Goal: Check status: Check status

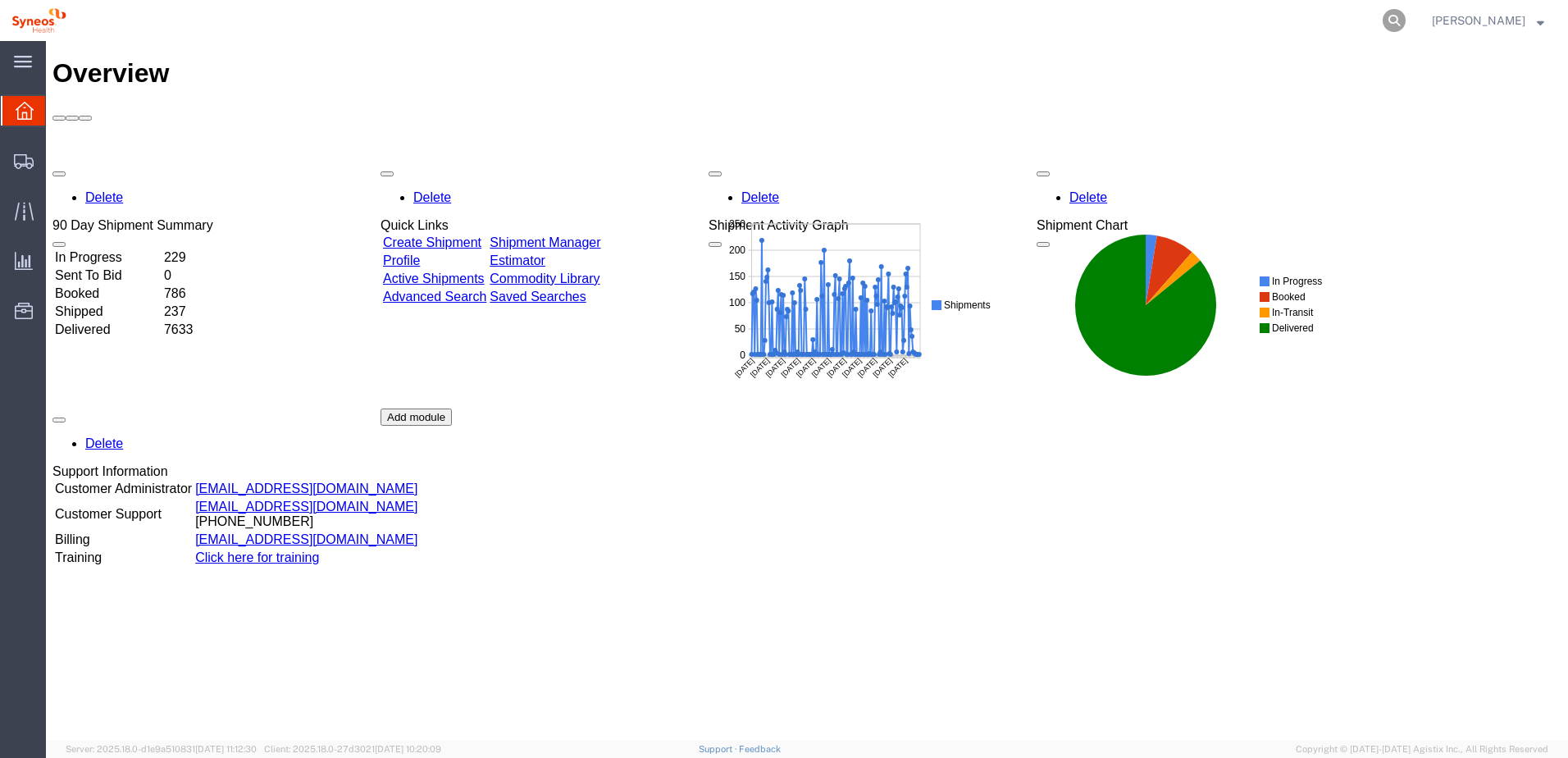
click at [1406, 19] on icon at bounding box center [1394, 20] width 23 height 23
click at [1301, 24] on input "search" at bounding box center [1133, 20] width 499 height 40
paste input "56759899"
type input "56759899"
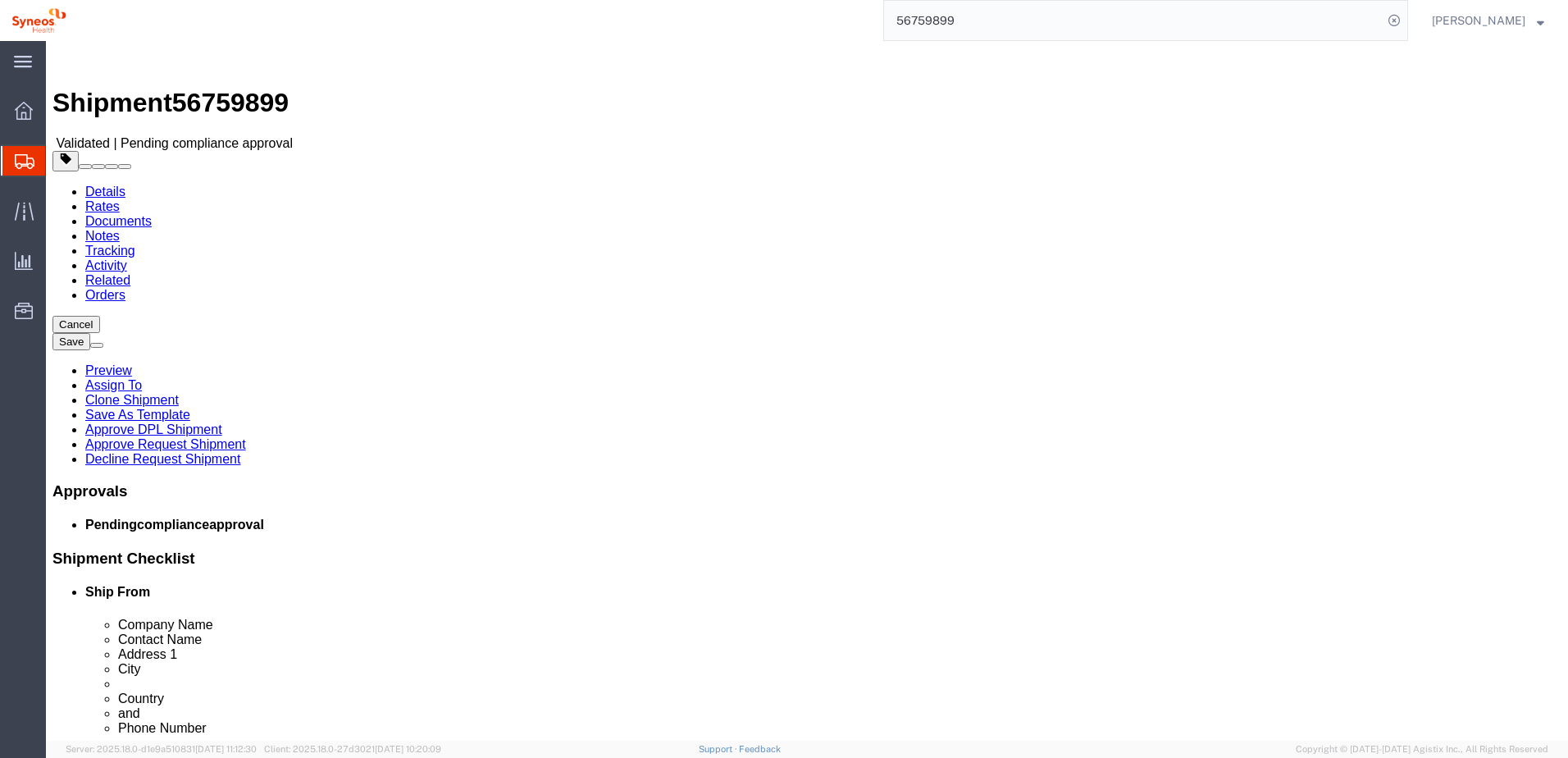
select select
select select "66391"
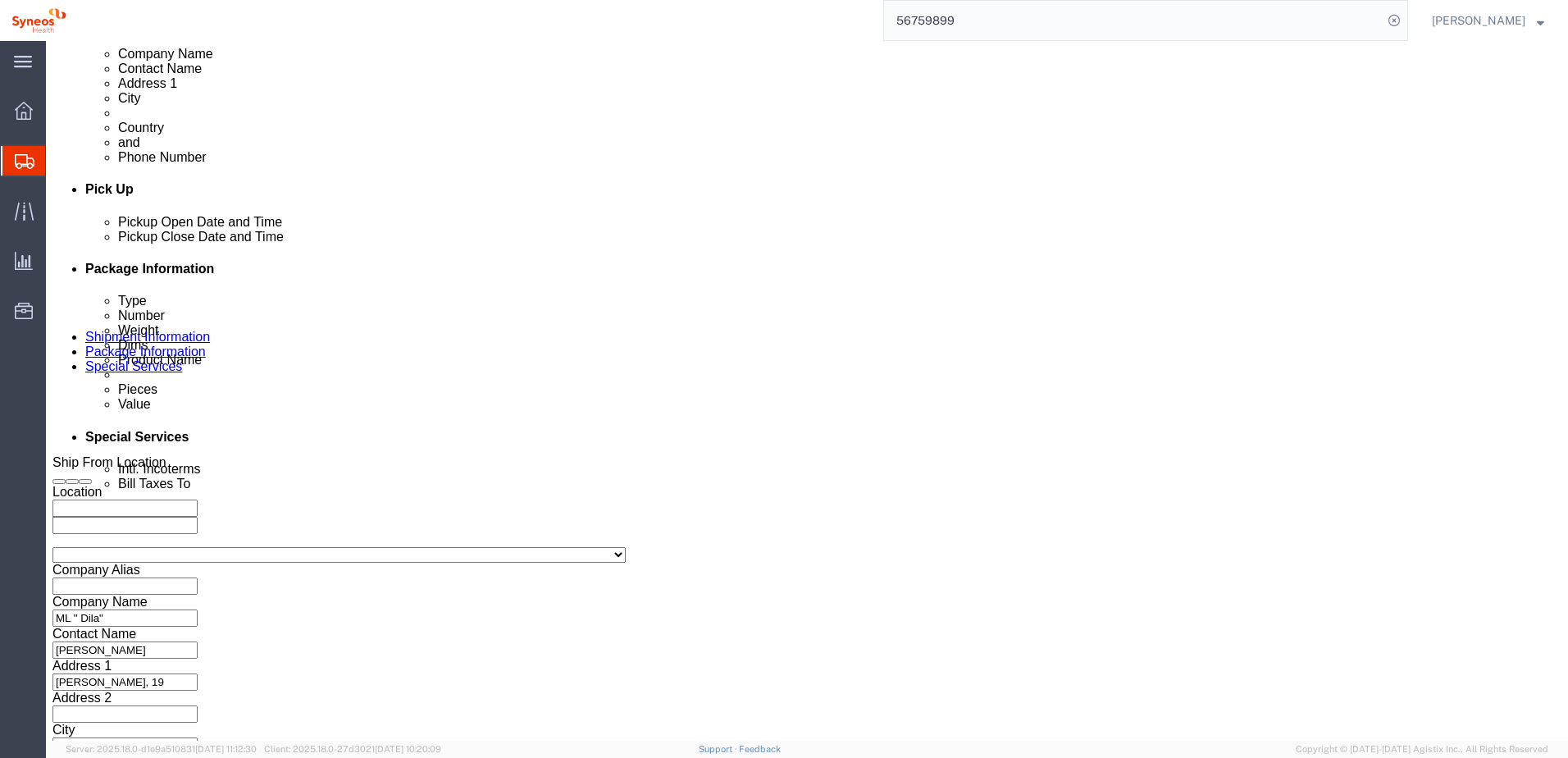
scroll to position [742, 0]
click button "Continue"
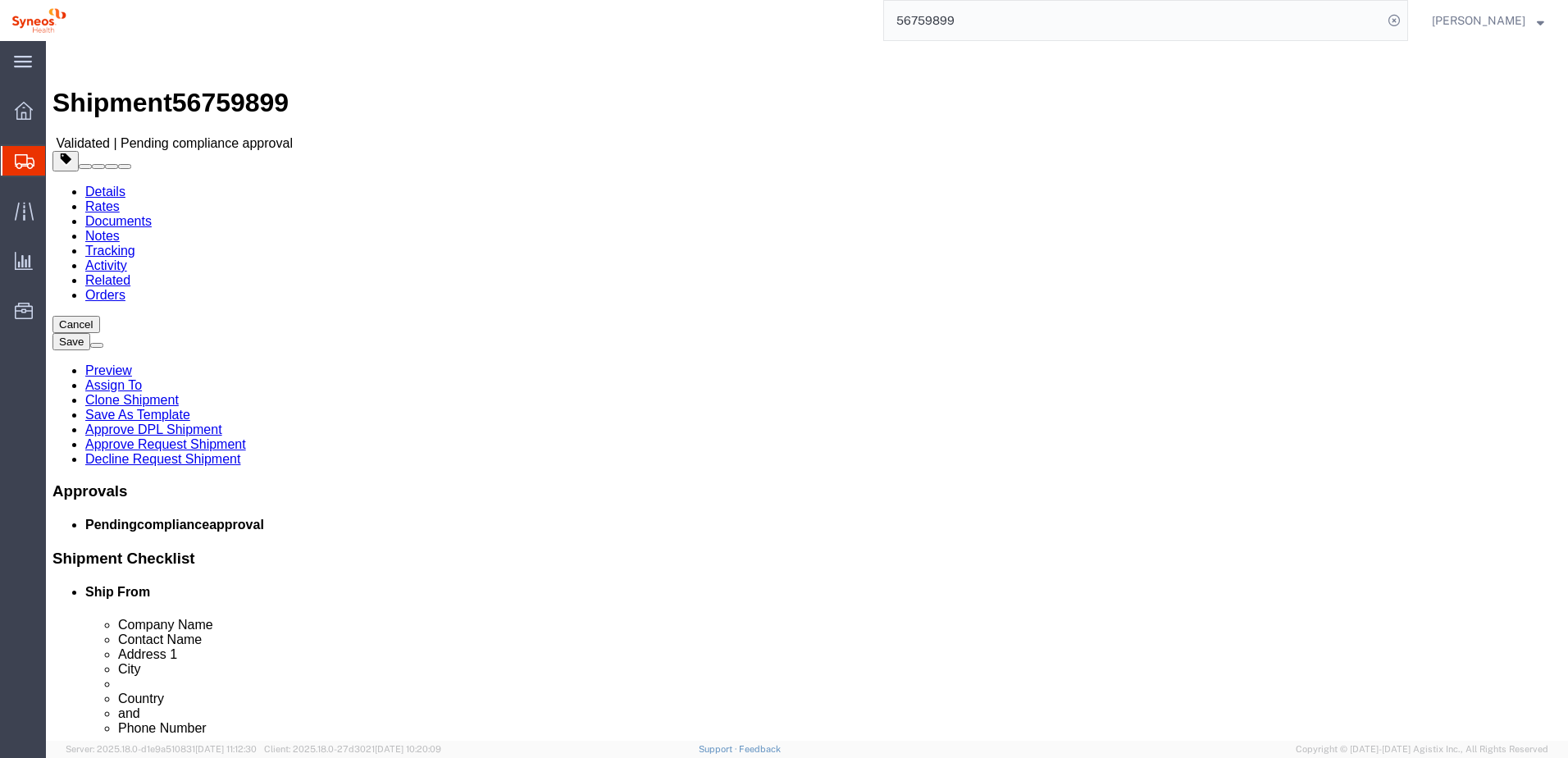
click button "Rate Shipment"
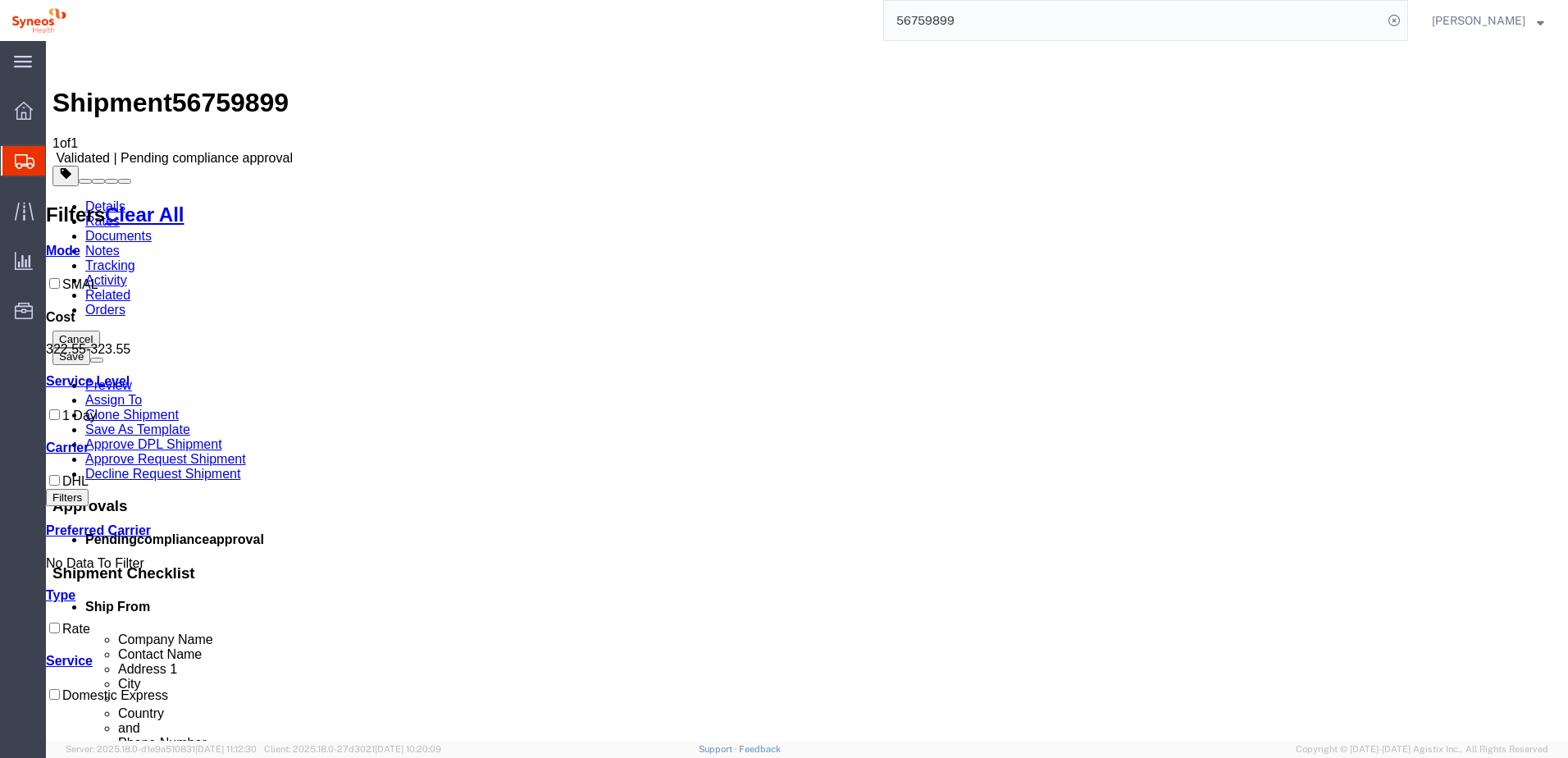
click at [72, 62] on img at bounding box center [62, 57] width 19 height 19
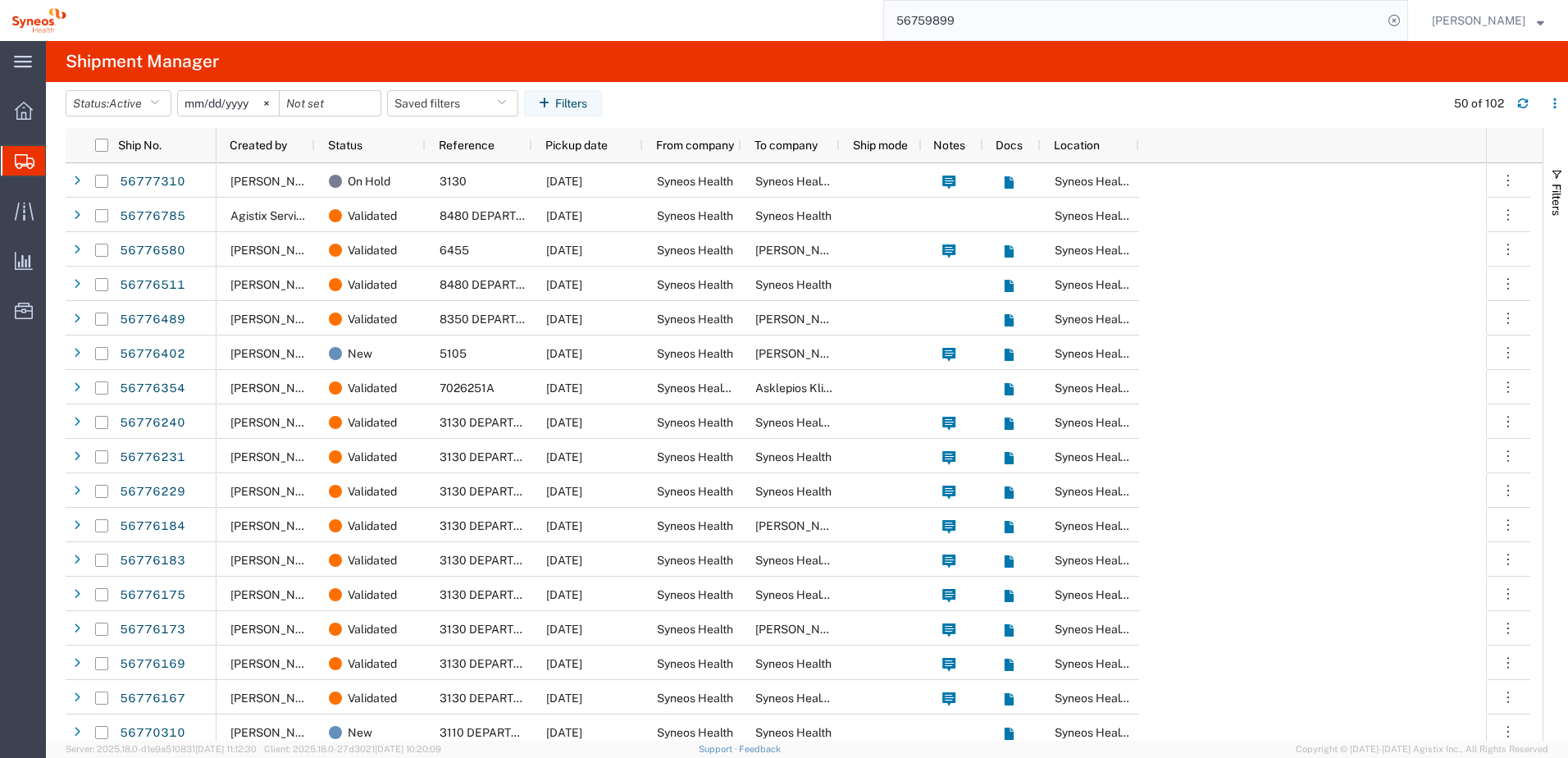
click at [1009, 26] on input "56759899" at bounding box center [1133, 20] width 499 height 40
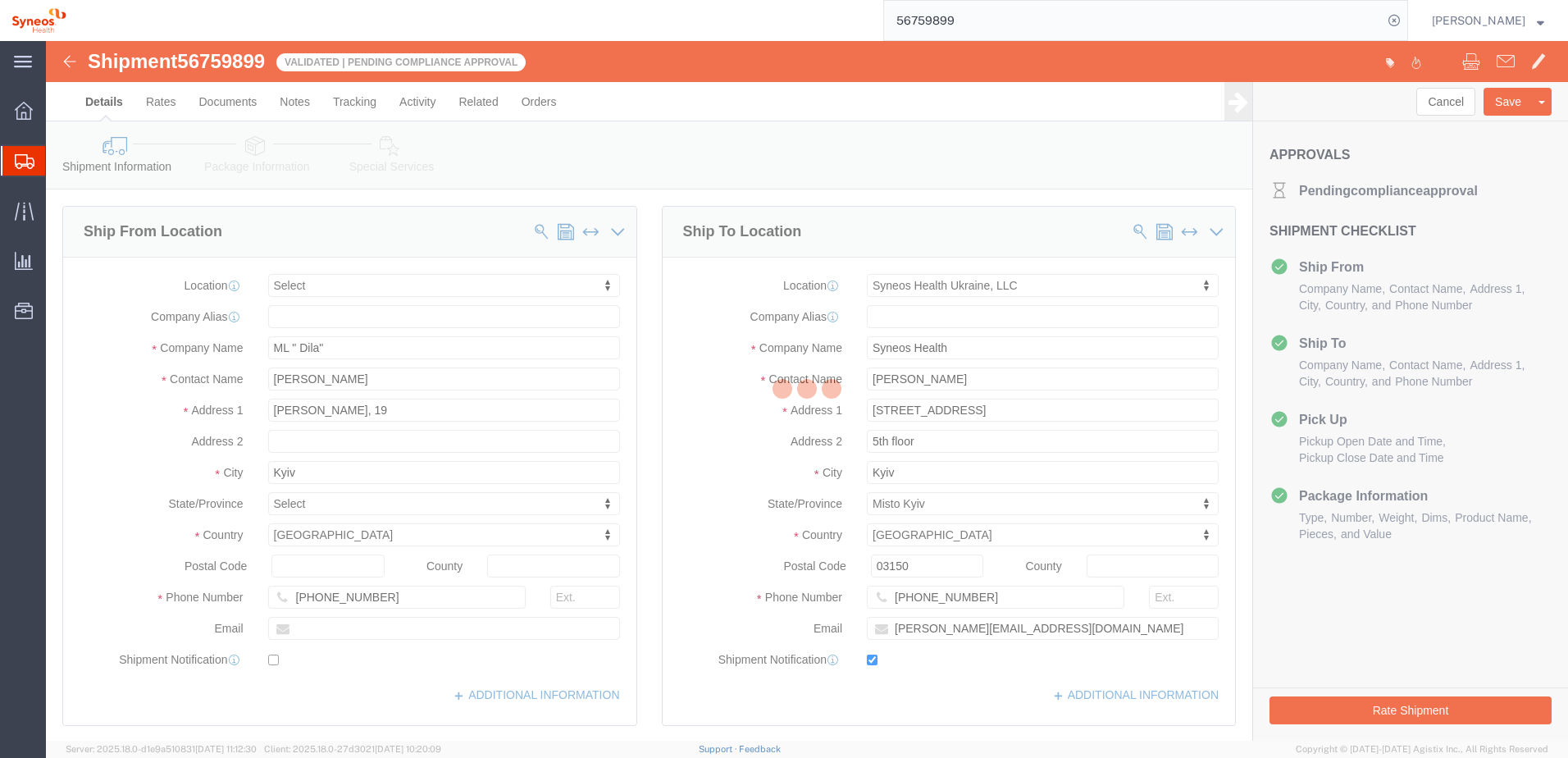
select select
select select "66391"
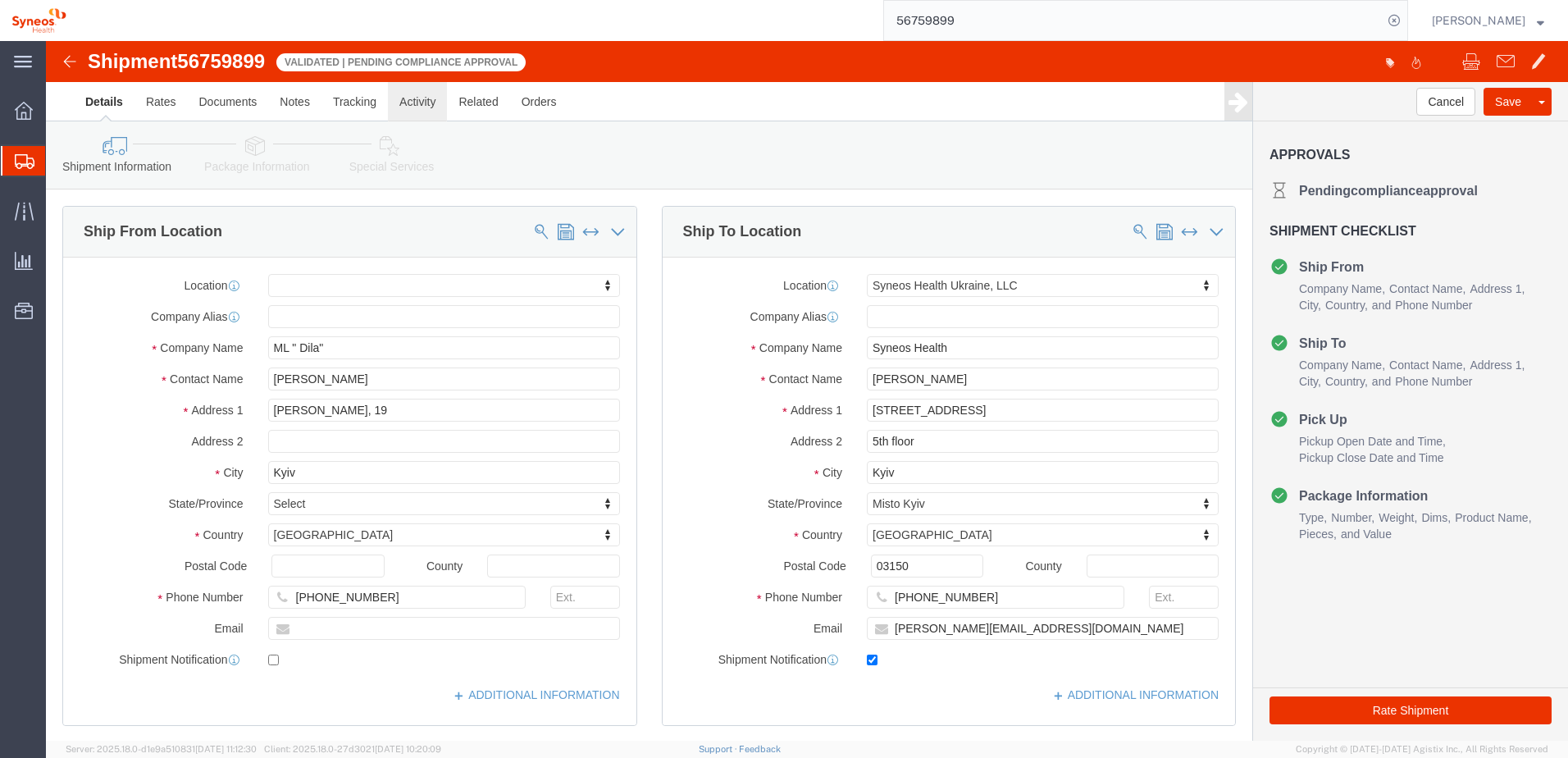
click link "Activity"
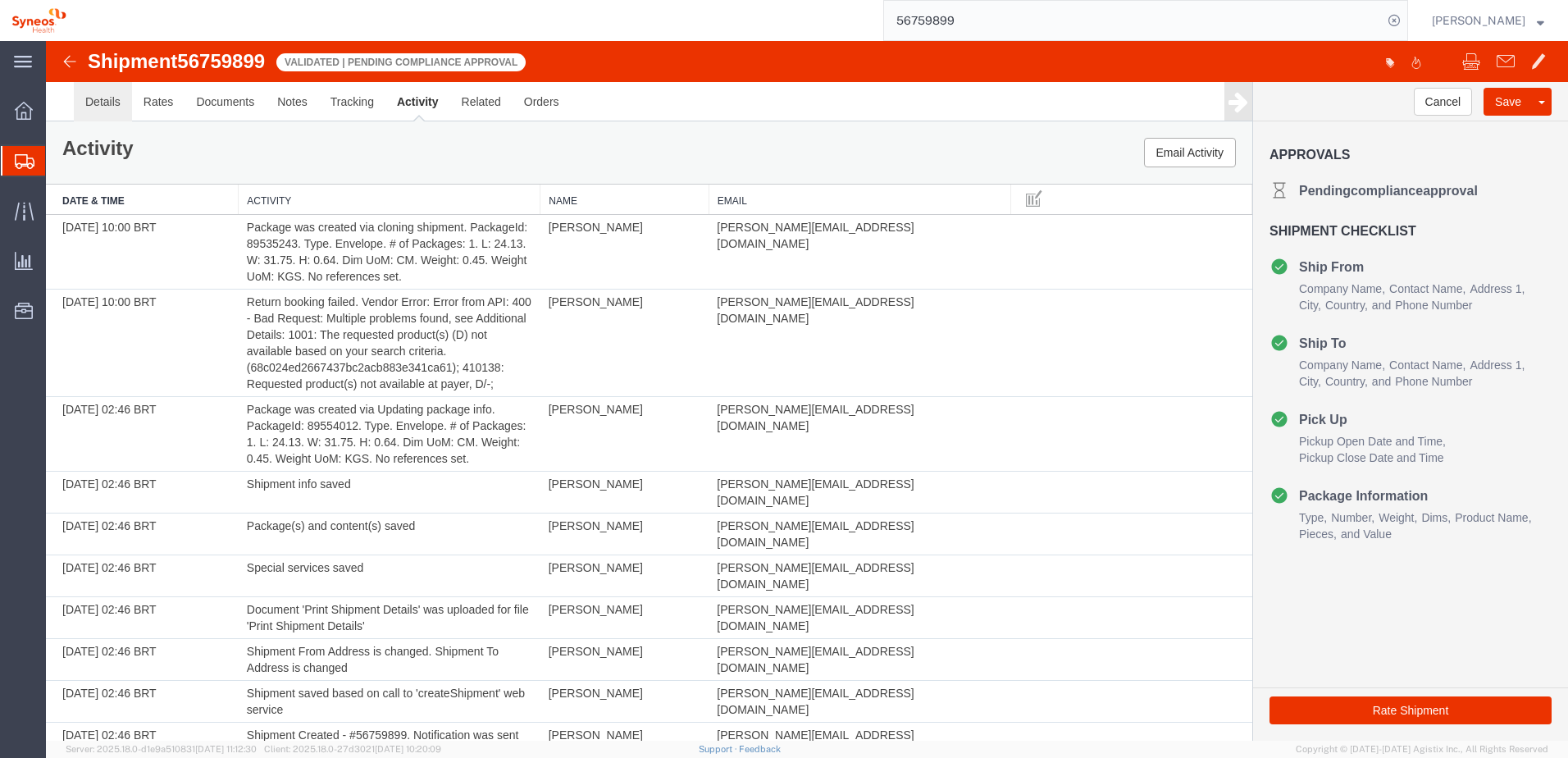
click at [106, 102] on link "Details" at bounding box center [102, 102] width 58 height 40
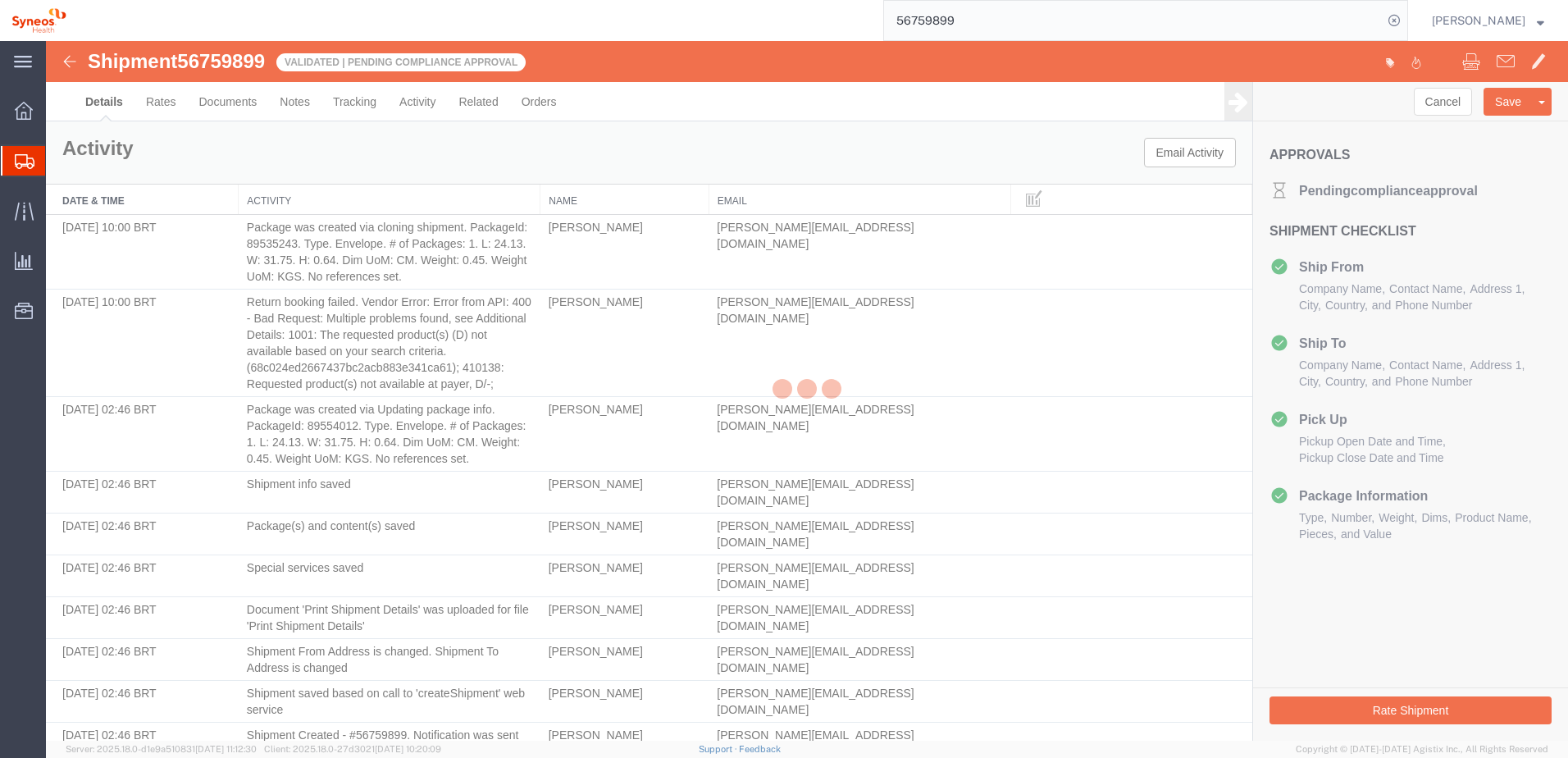
select select "66391"
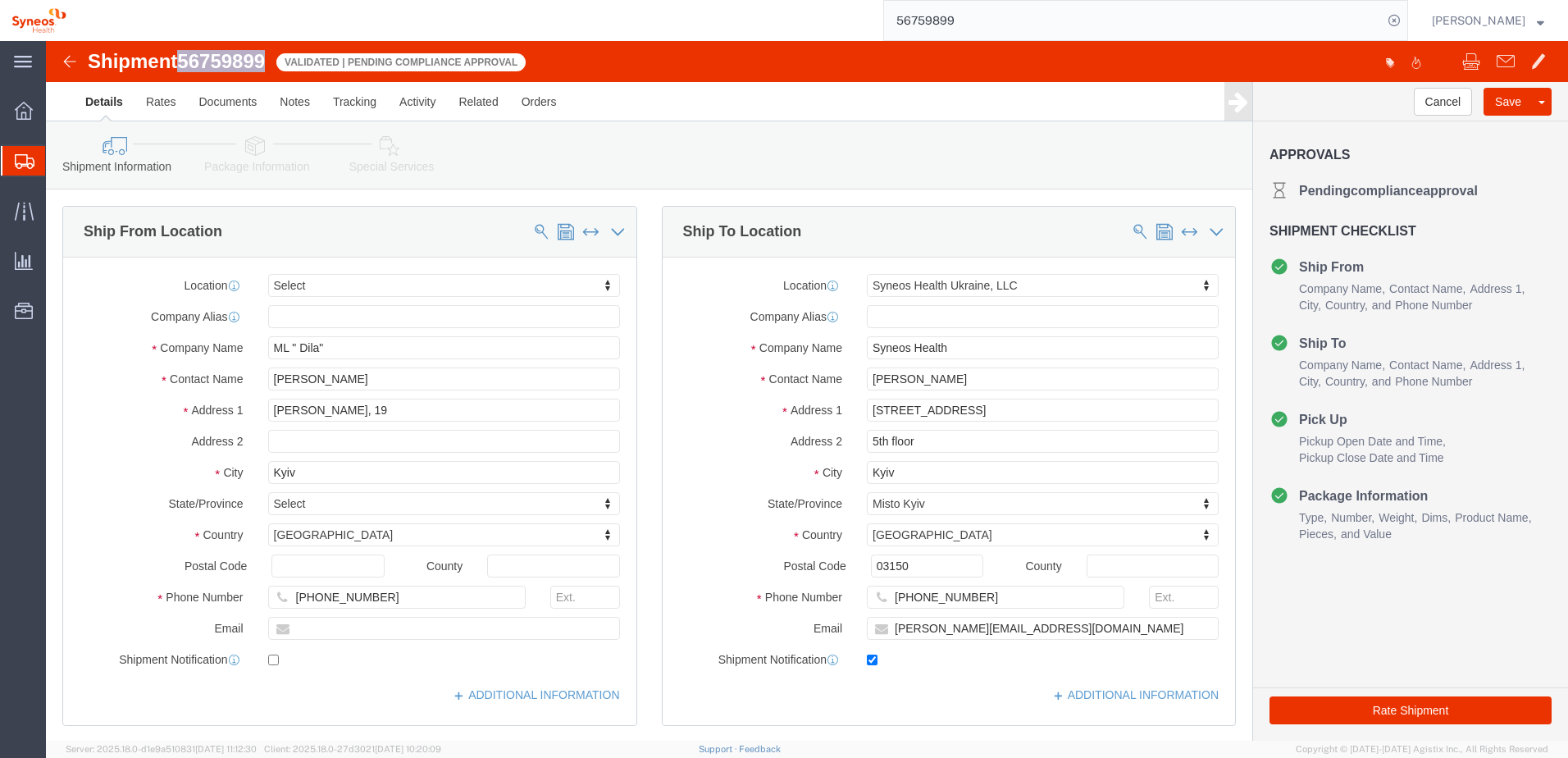
drag, startPoint x: 137, startPoint y: 19, endPoint x: 222, endPoint y: 18, distance: 85.0
click span "56759899"
copy span "56759899"
click link "Activity"
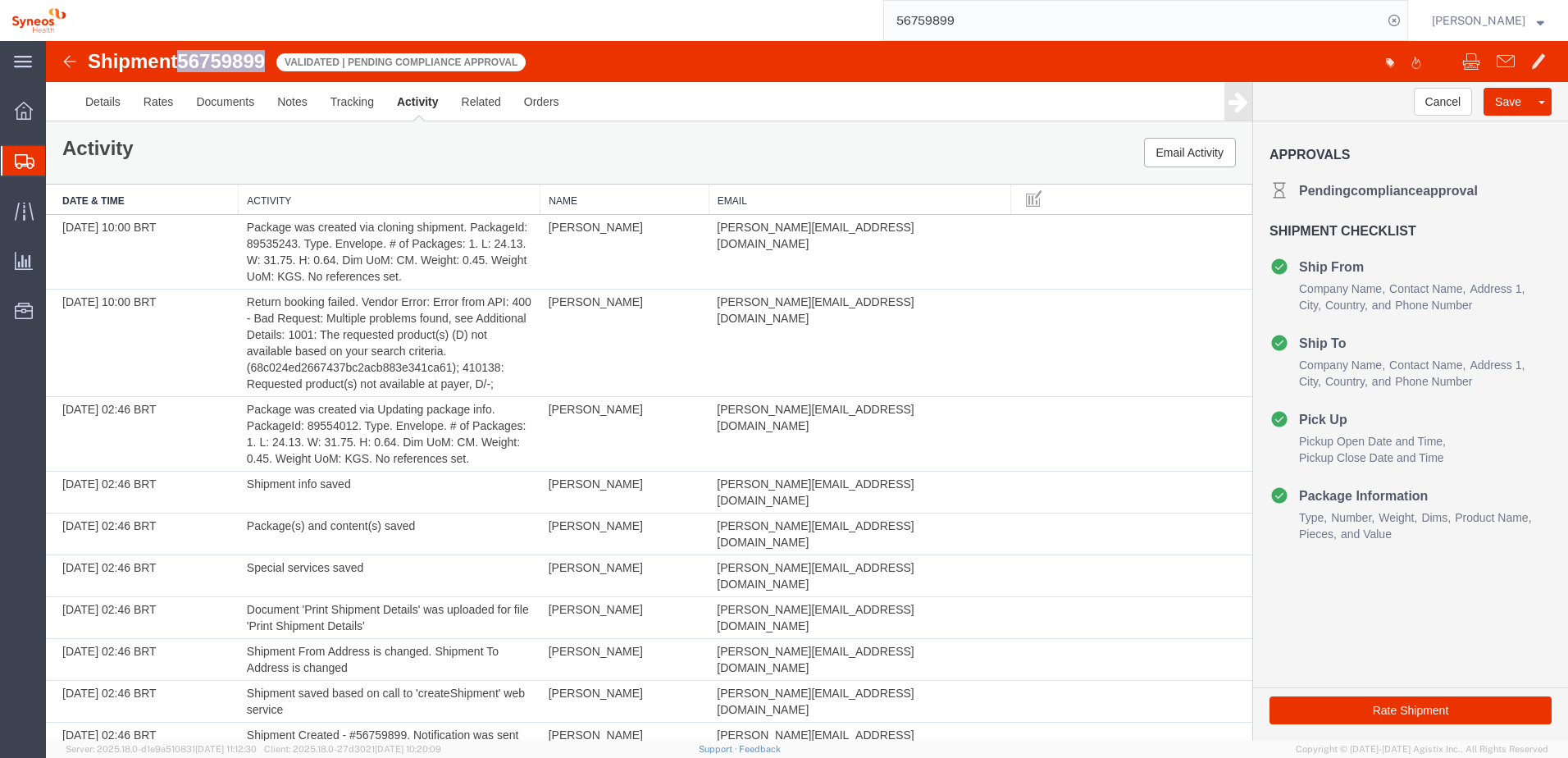
click at [70, 62] on img at bounding box center [70, 61] width 19 height 19
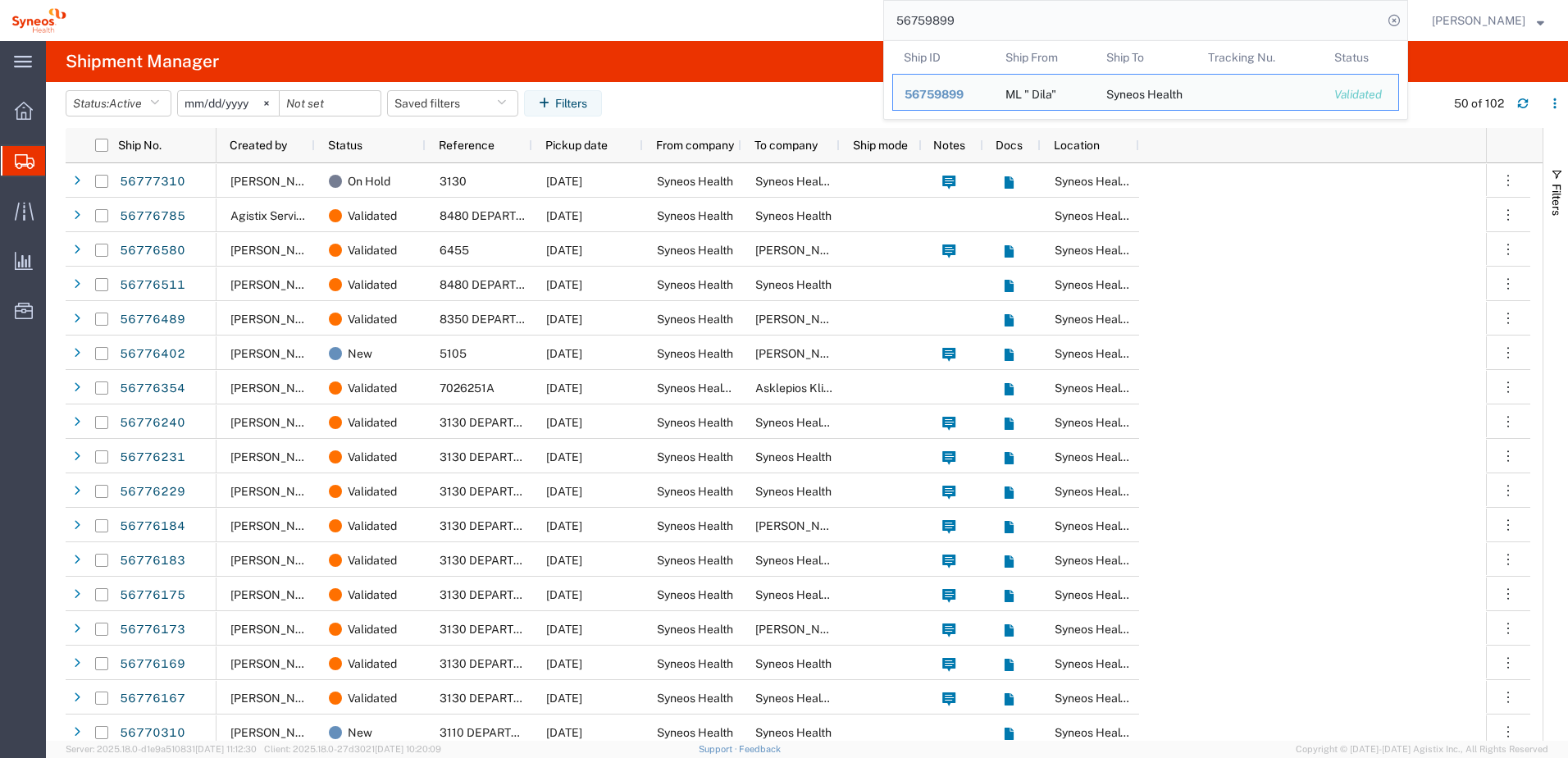
click at [895, 19] on div "56759899 Ship ID Ship From Ship To Tracking Nu. Status Ship ID 56759899 Ship Fr…" at bounding box center [743, 20] width 1330 height 41
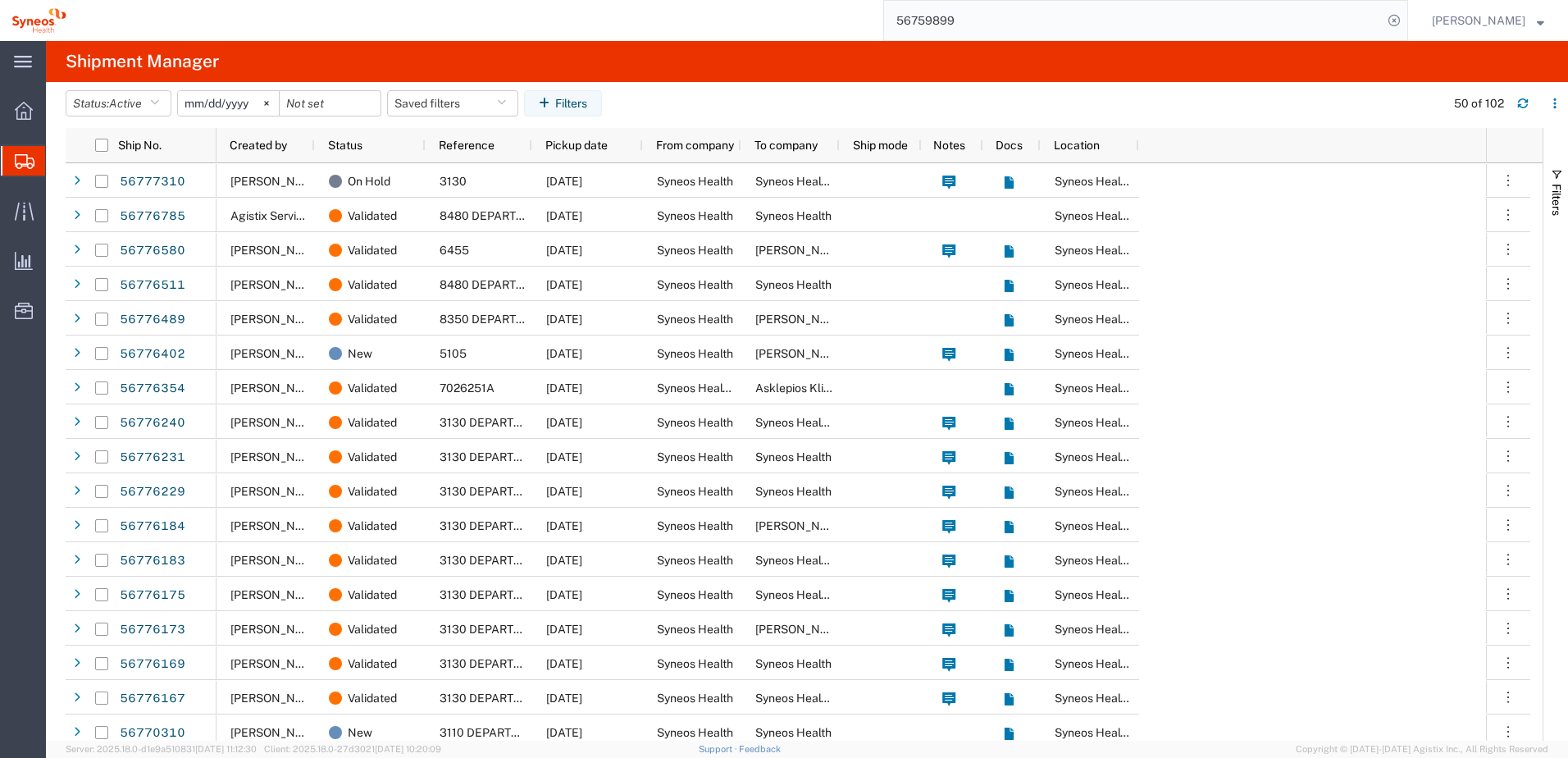
paste input "77310"
type input "56777310"
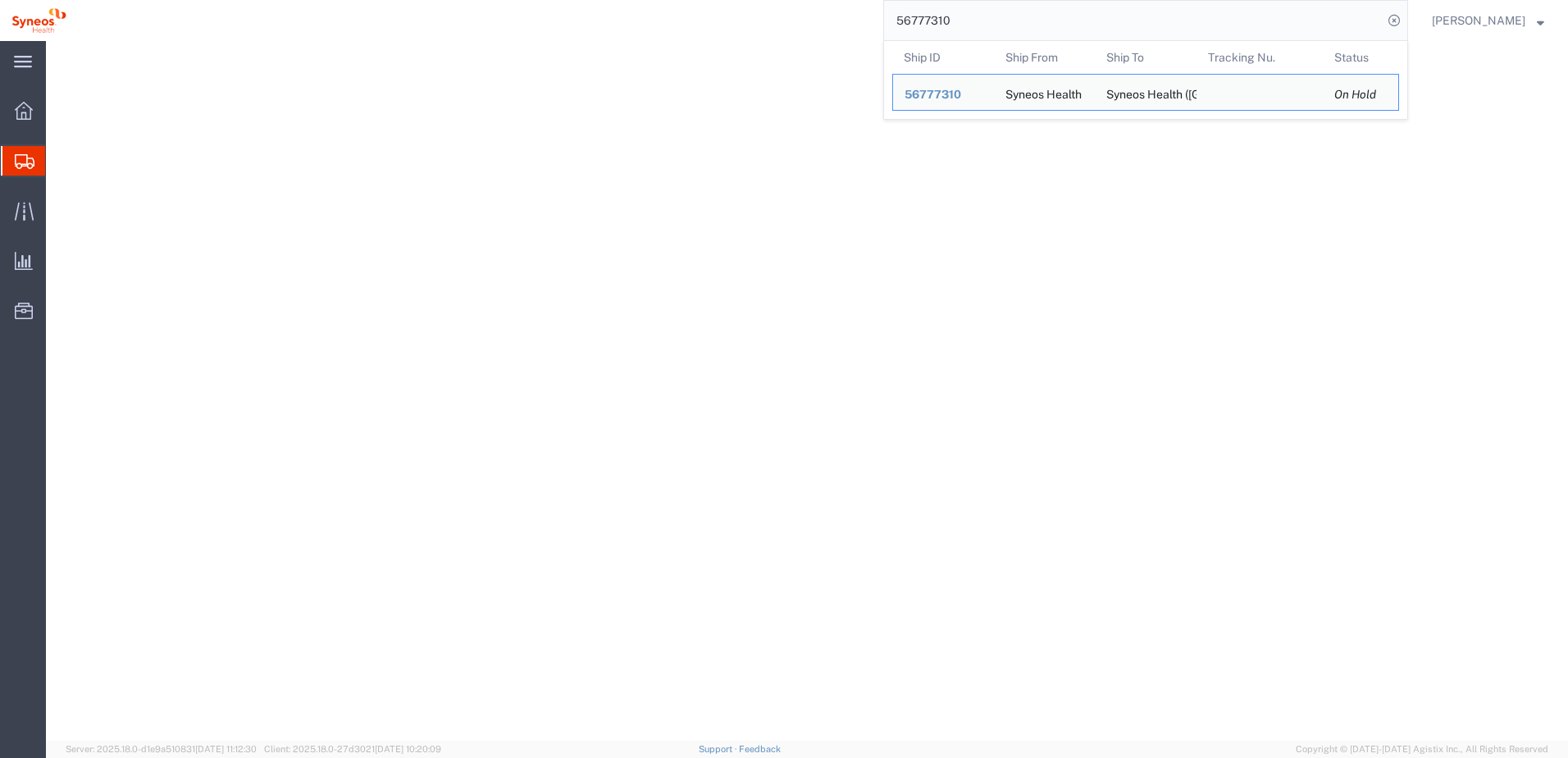
select select
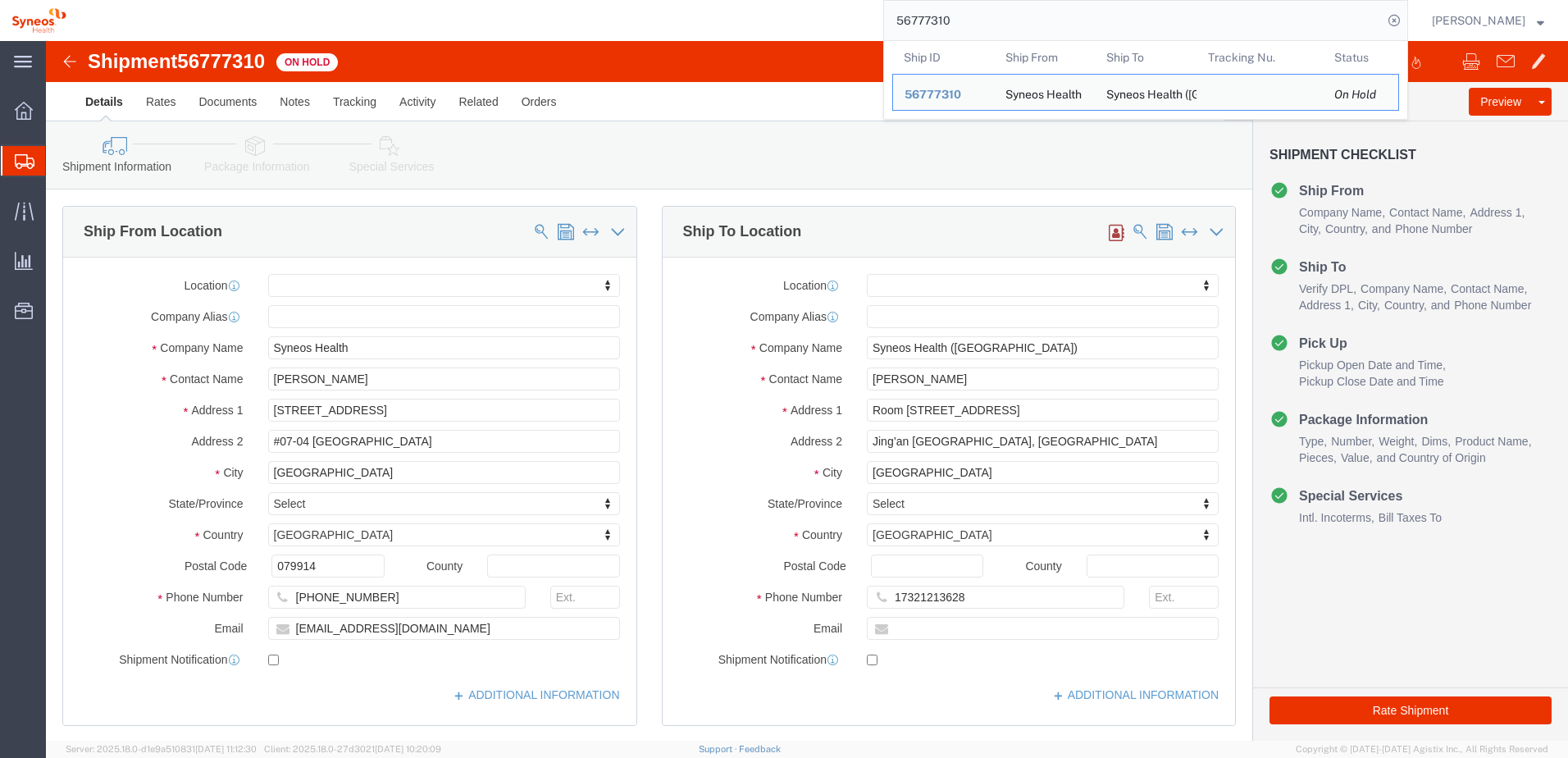
click at [796, 38] on div "56777310 Ship ID Ship From Ship To Tracking Nu. Status Ship ID 56777310 Ship Fr…" at bounding box center [743, 20] width 1330 height 41
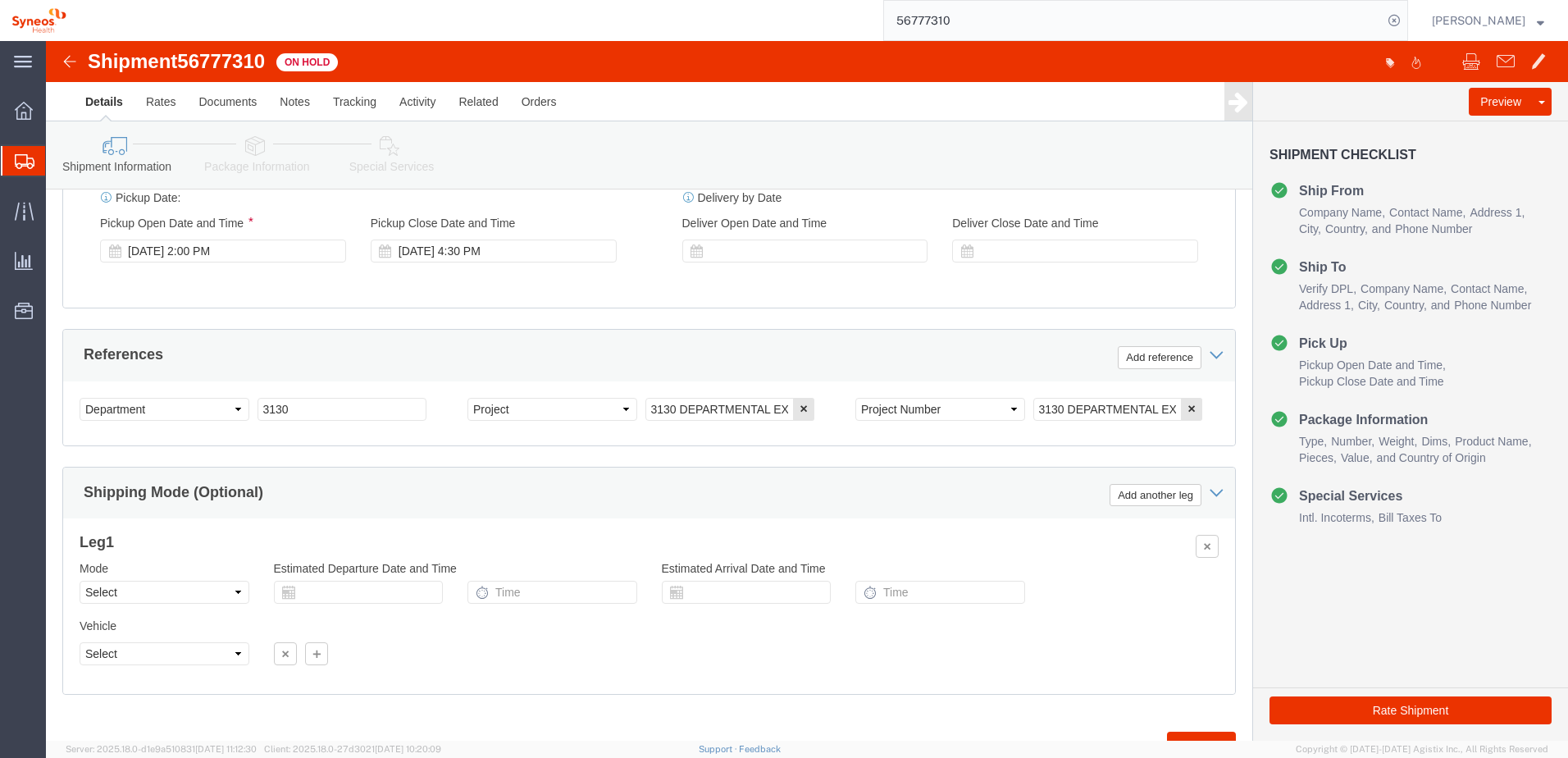
scroll to position [711, 0]
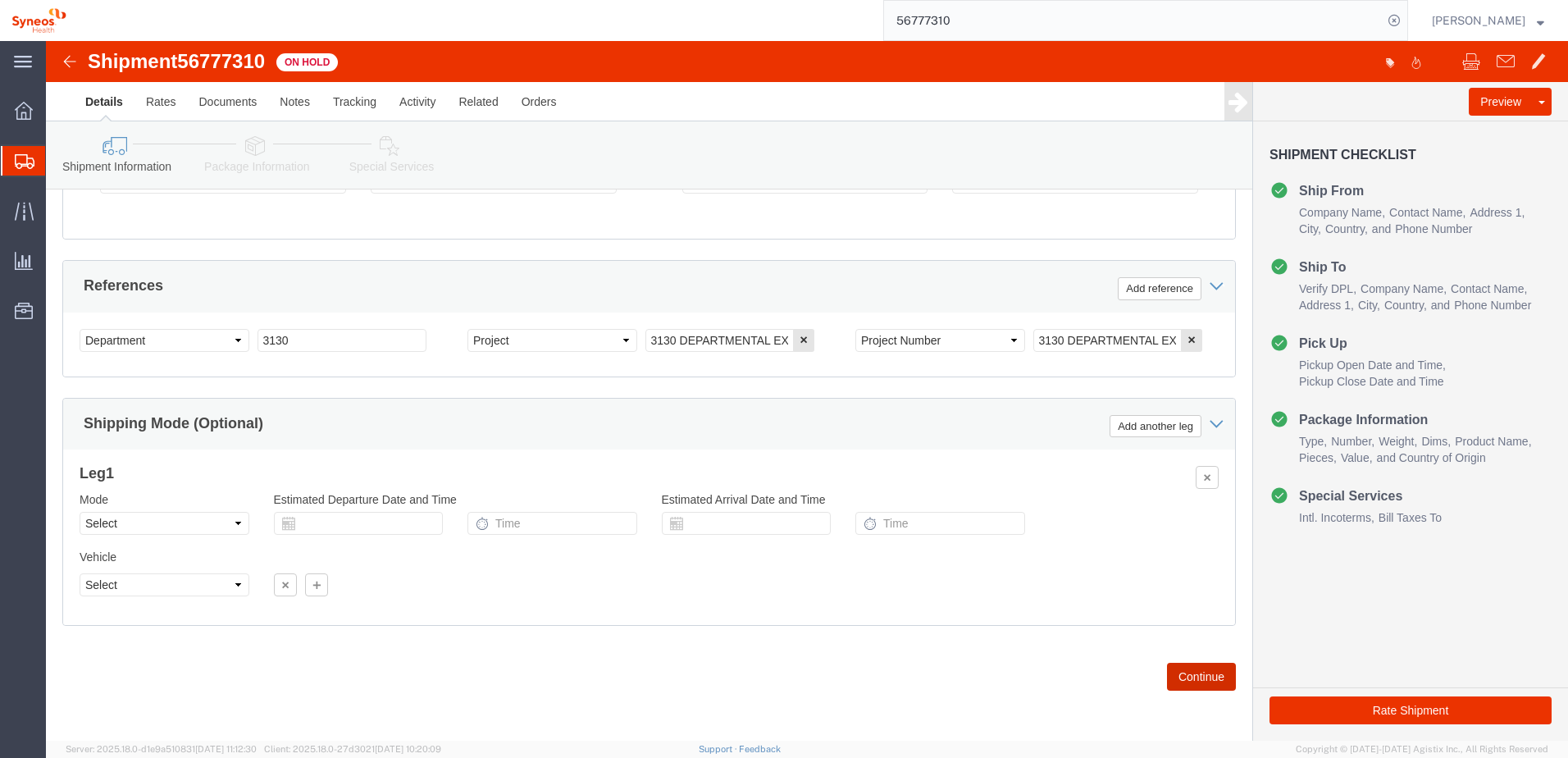
click button "Continue"
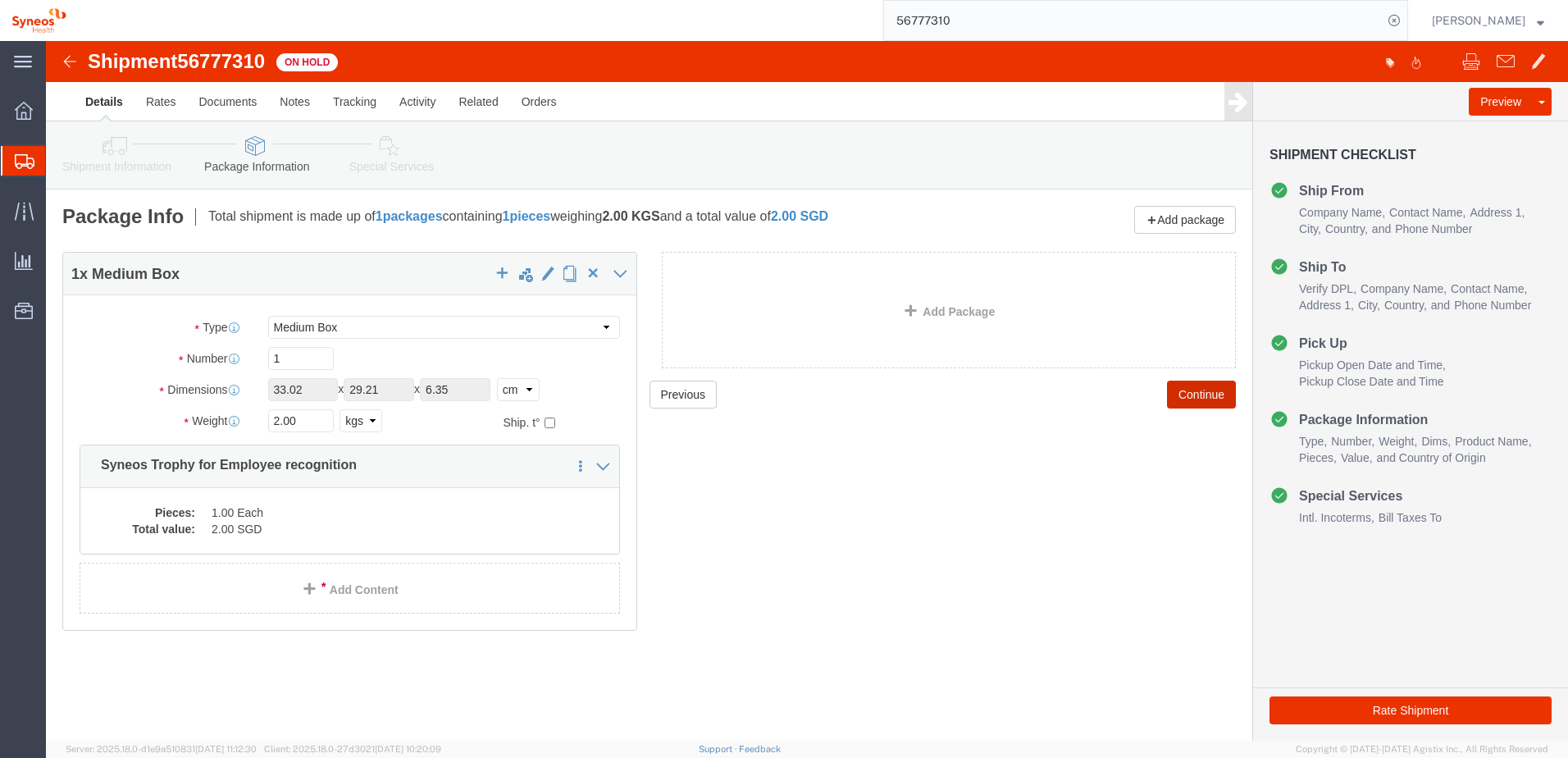
click button "Continue"
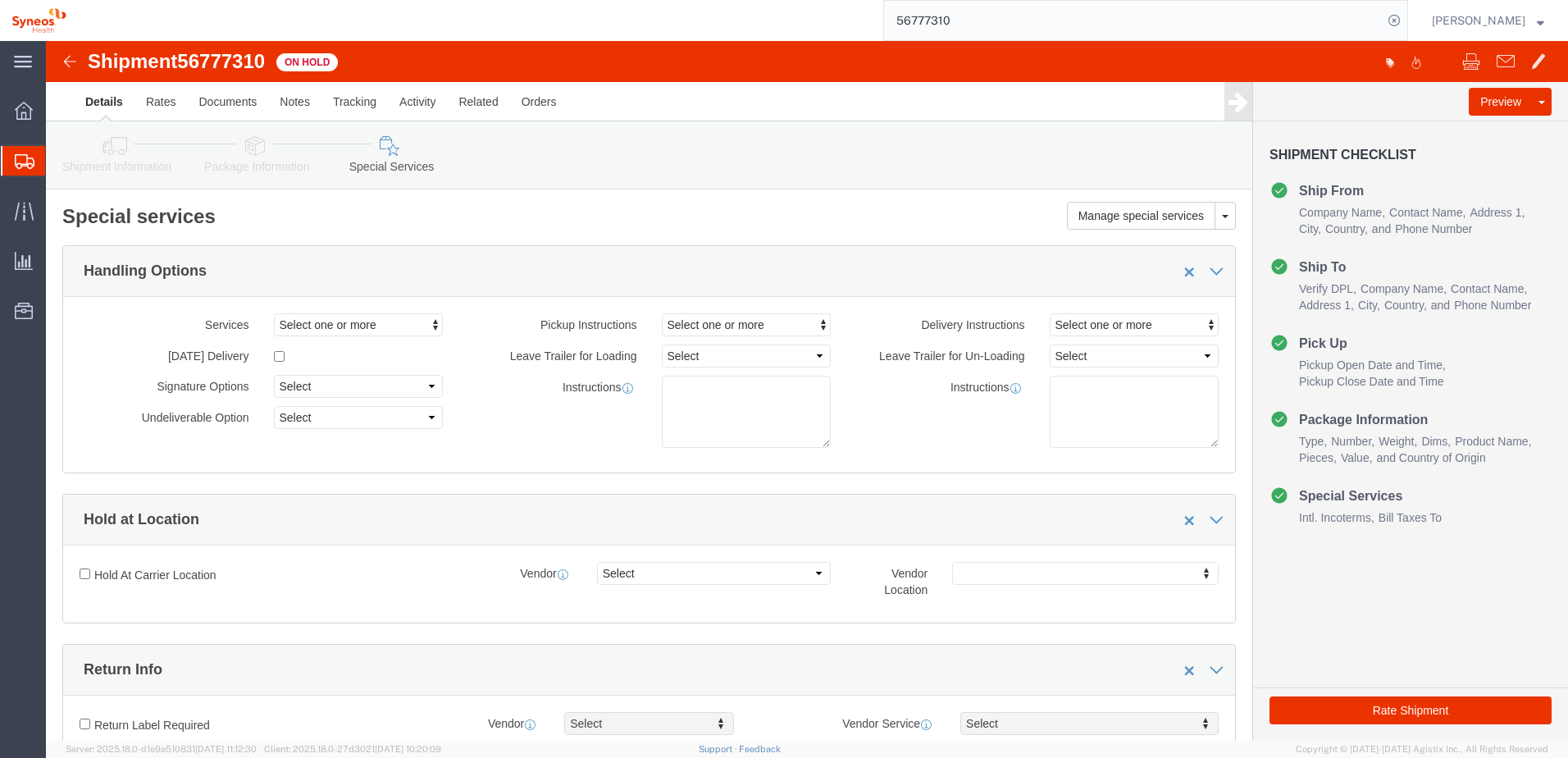
click icon
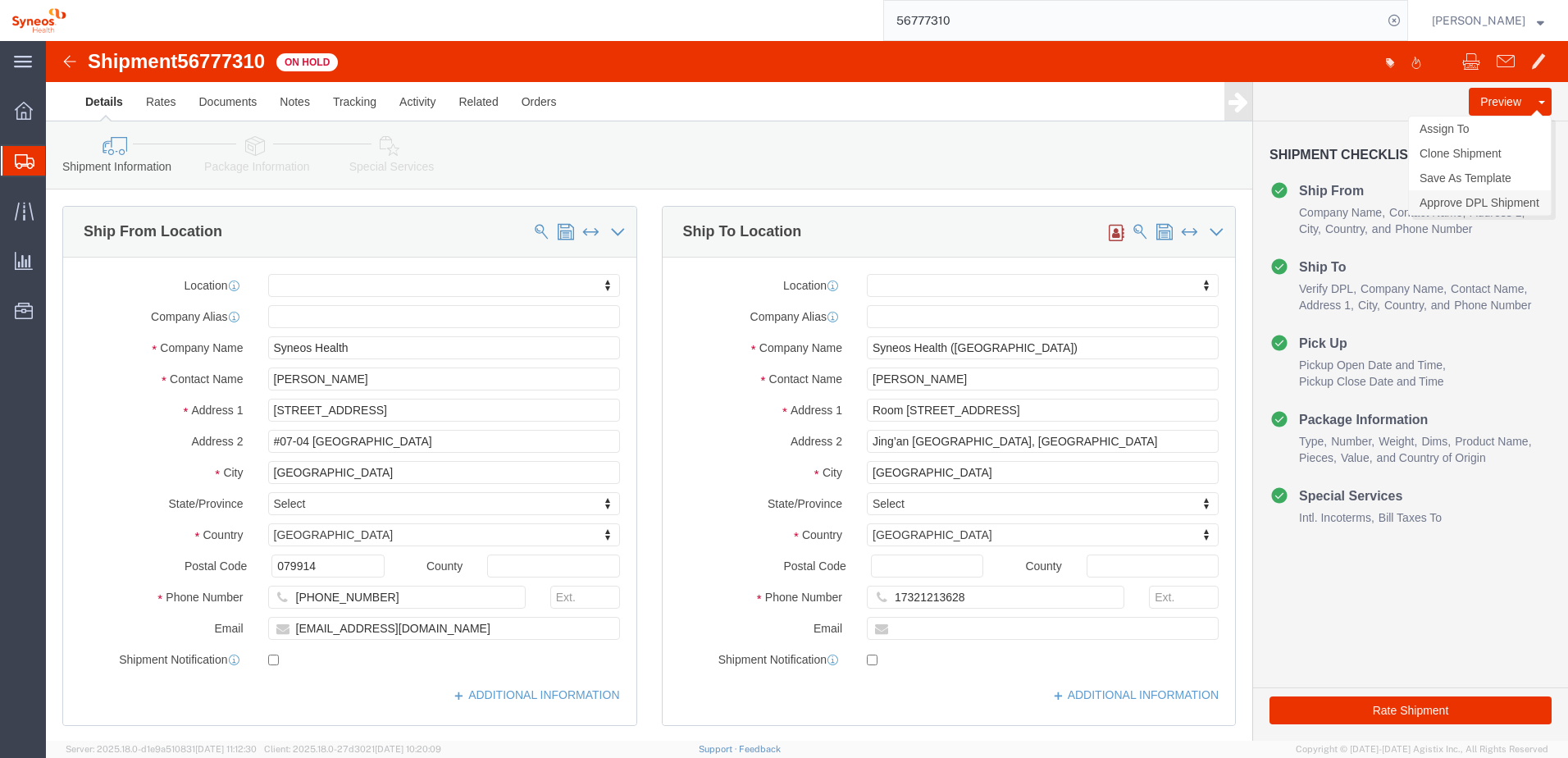
click link "Approve DPL Shipment"
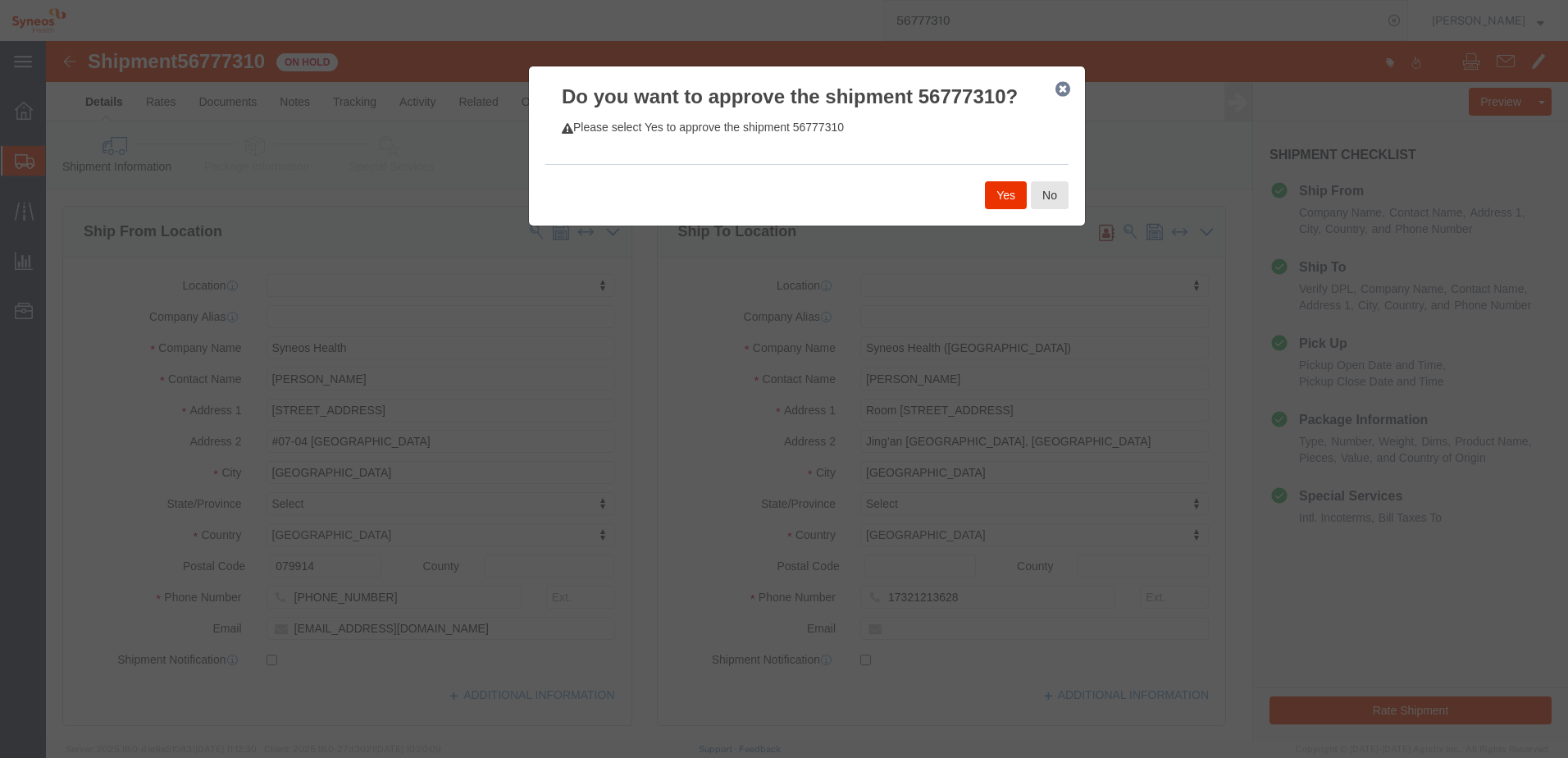
click icon "button"
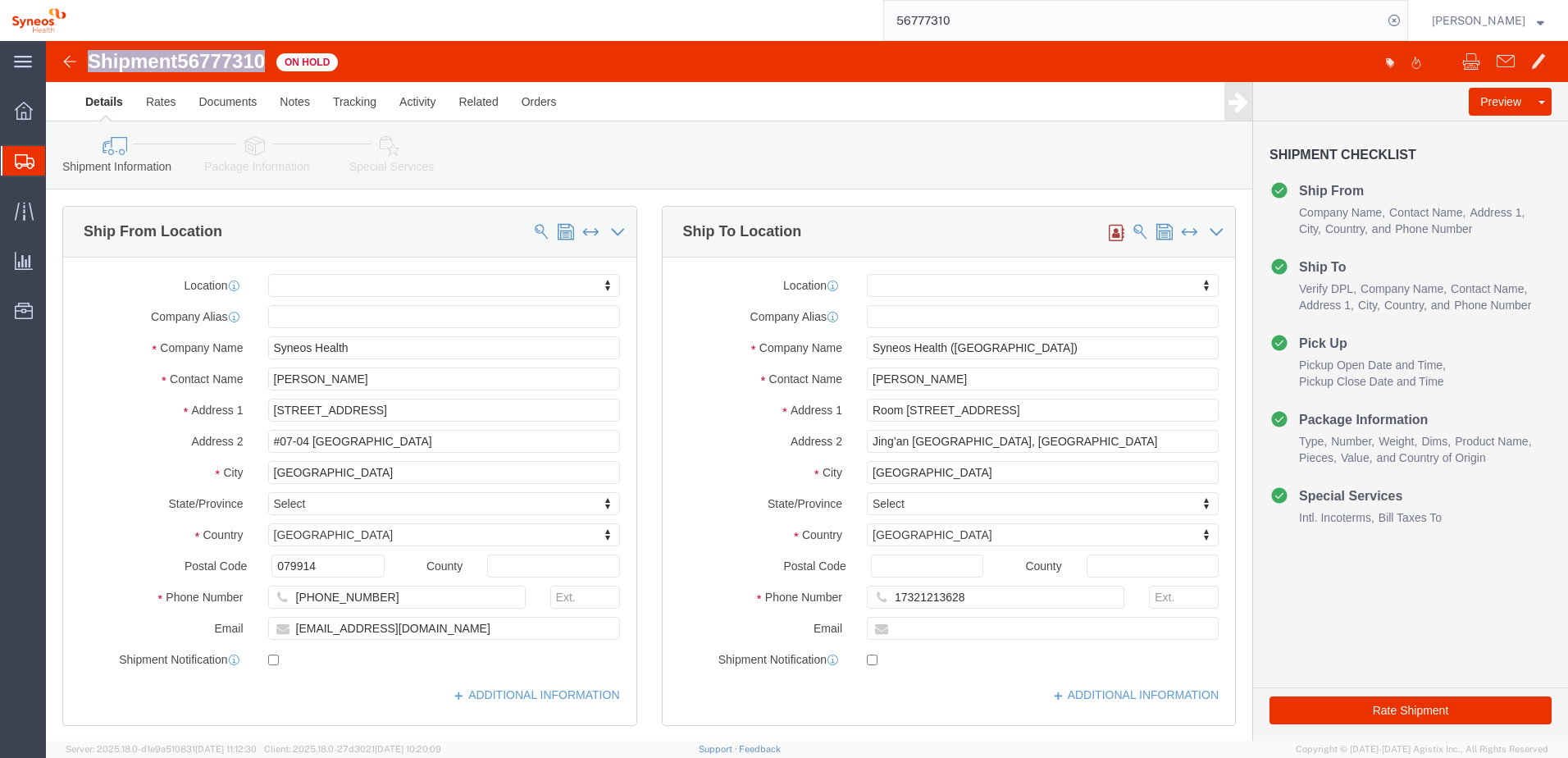
drag, startPoint x: 224, startPoint y: 18, endPoint x: 37, endPoint y: 22, distance: 187.0
click div "Shipment 56777310 On Hold"
copy h1 "Shipment 56777310"
click ul "Details Rates Documents Notes Tracking Activity Related Orders"
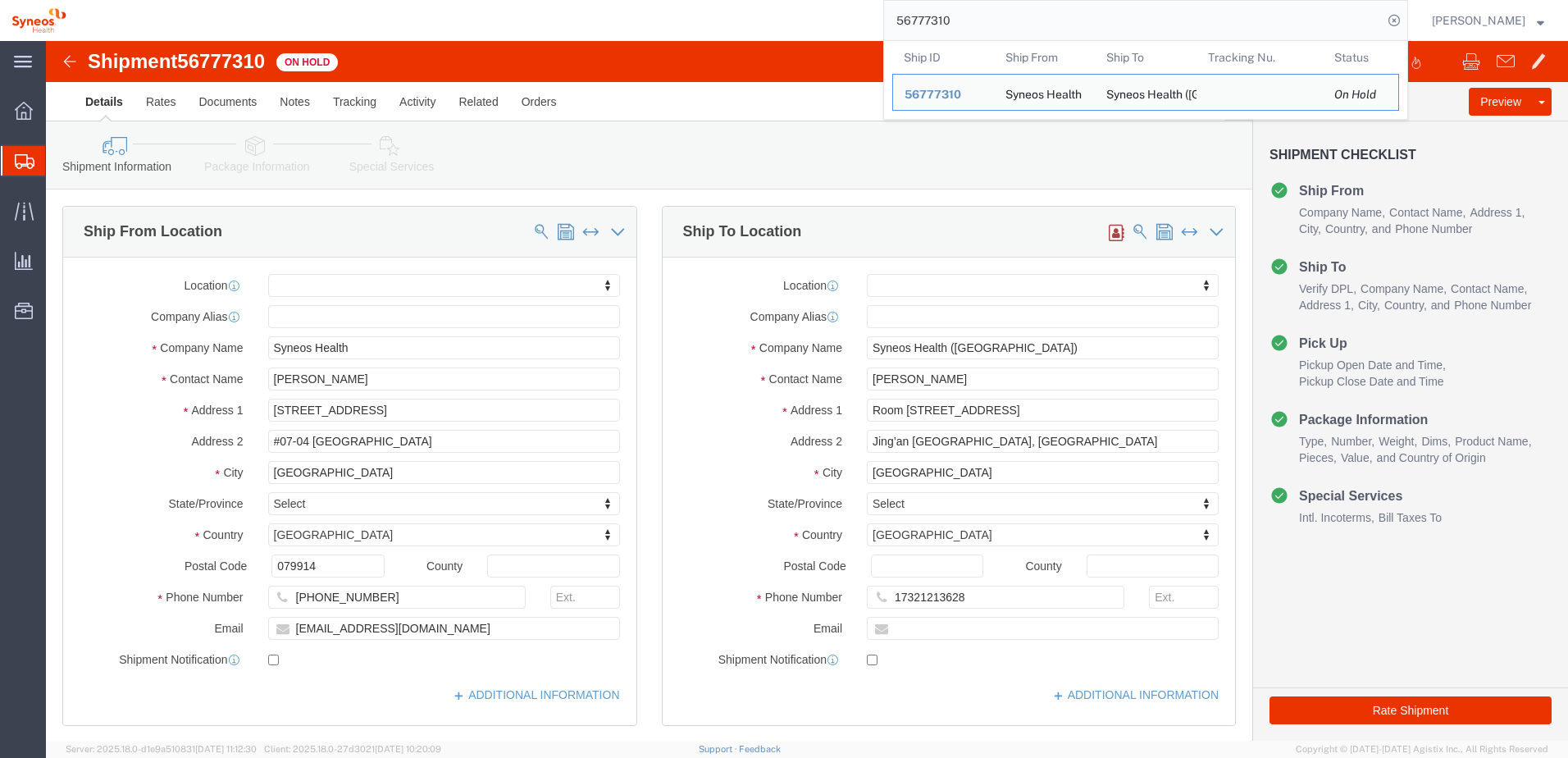
drag, startPoint x: 986, startPoint y: 29, endPoint x: 834, endPoint y: 35, distance: 152.1
click at [835, 29] on div "56777310 Ship ID Ship From Ship To Tracking Nu. Status Ship ID 56777310 Ship Fr…" at bounding box center [743, 20] width 1330 height 41
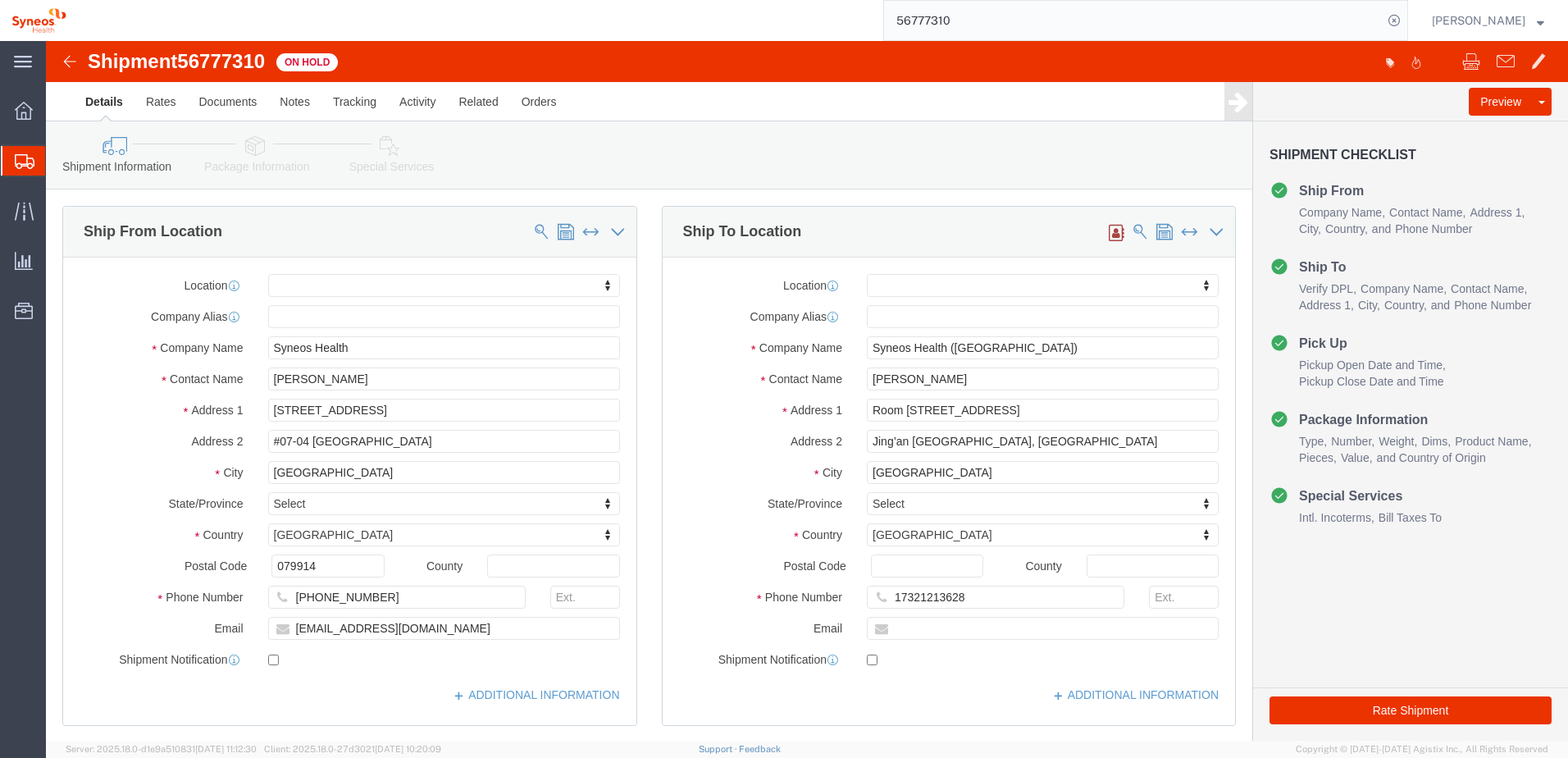
paste input "59546"
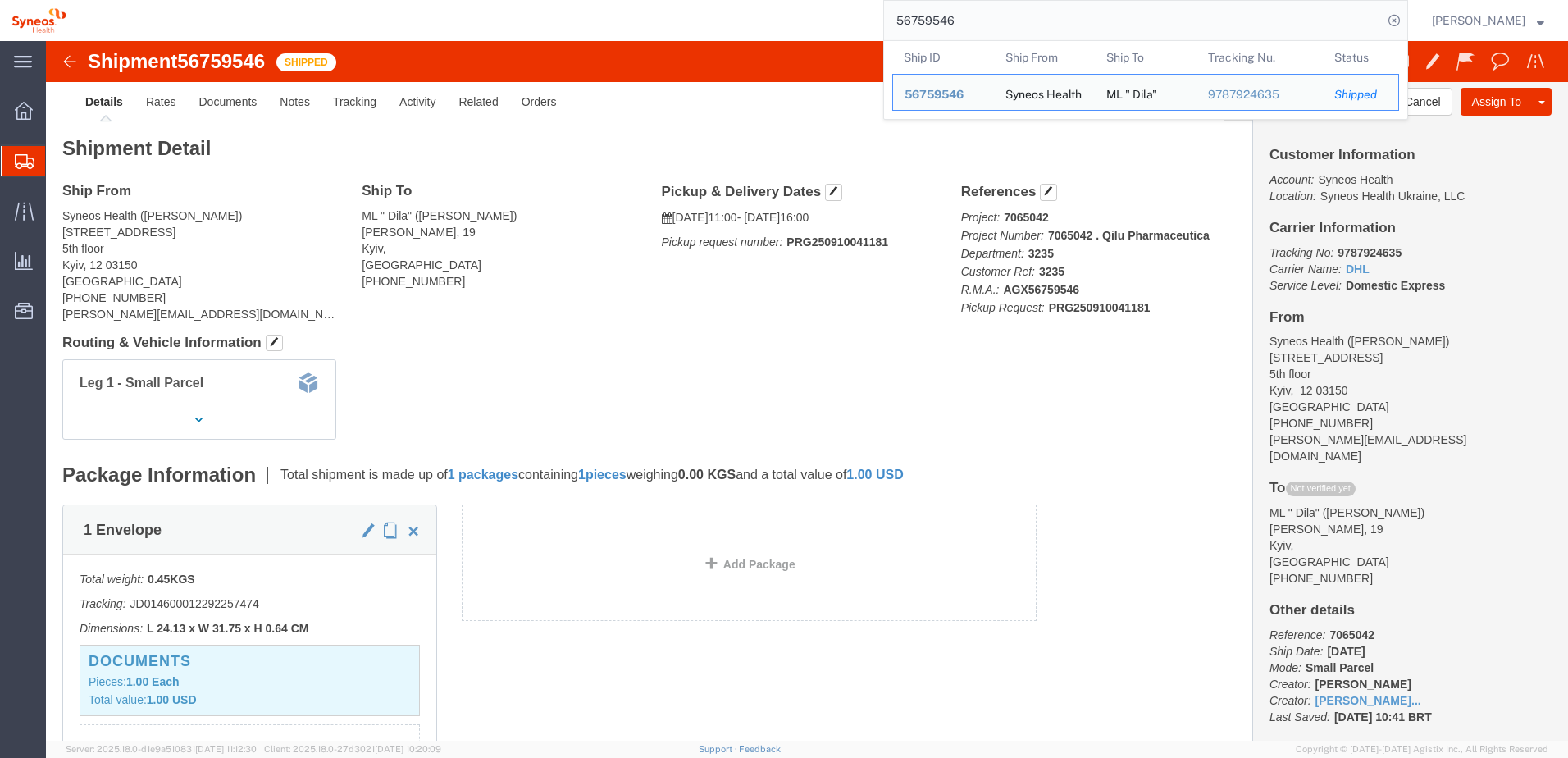
drag, startPoint x: 986, startPoint y: 27, endPoint x: 875, endPoint y: 14, distance: 111.8
click at [875, 14] on div "56759546 Ship ID Ship From Ship To Tracking Nu. Status Ship ID 56759546 Ship Fr…" at bounding box center [743, 20] width 1330 height 41
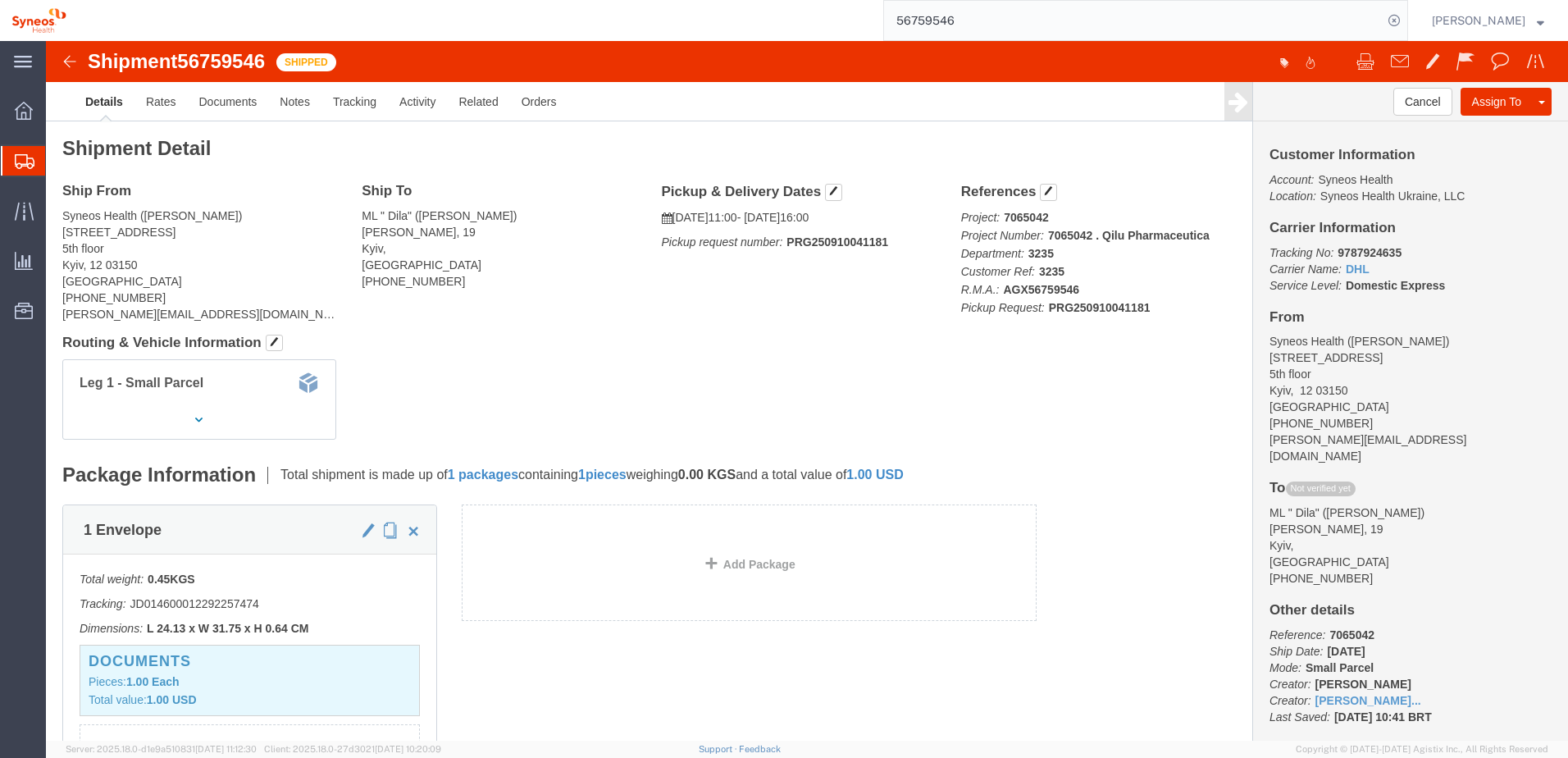
paste input "78130"
type input "56778130"
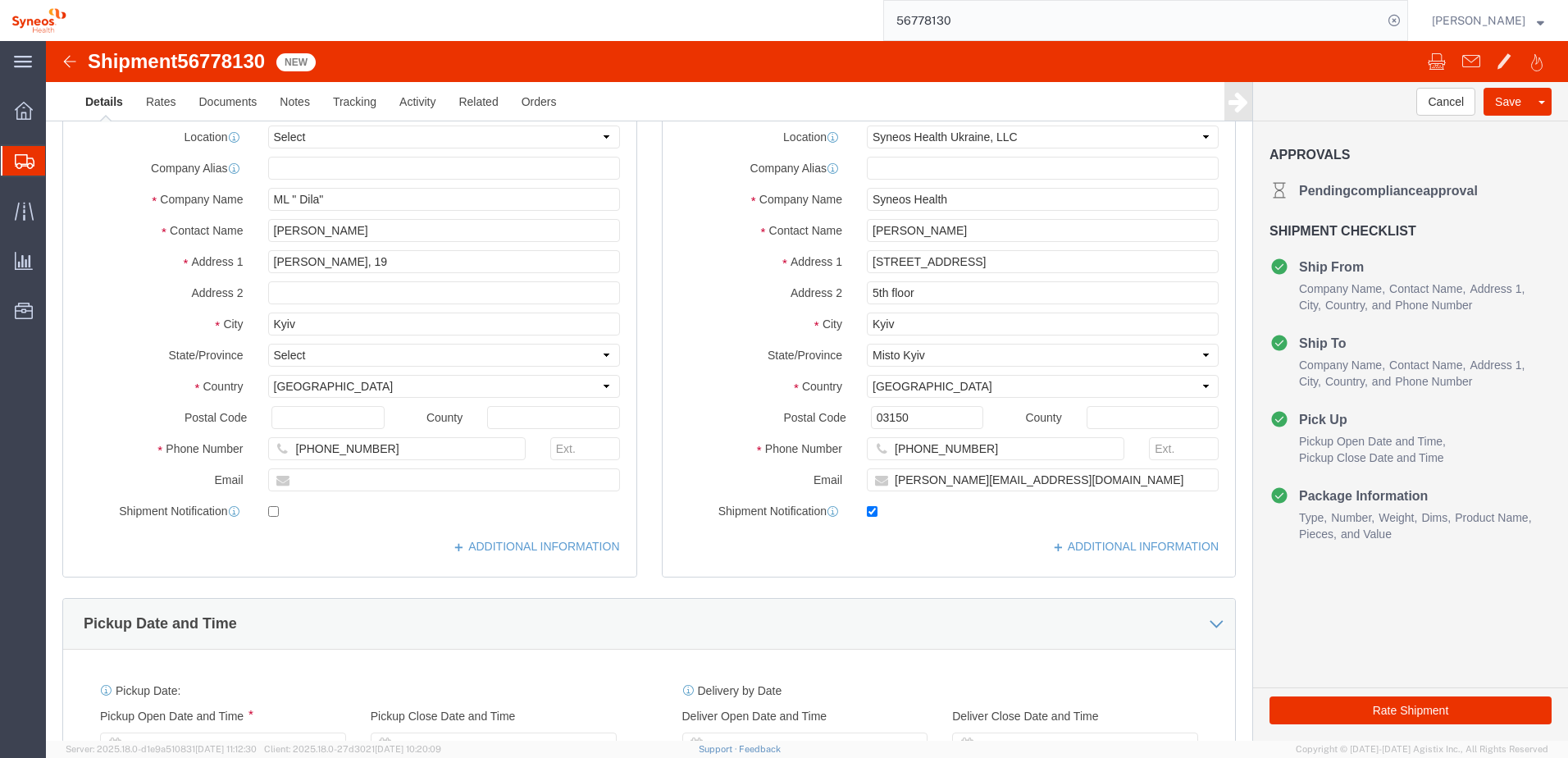
select select "66391"
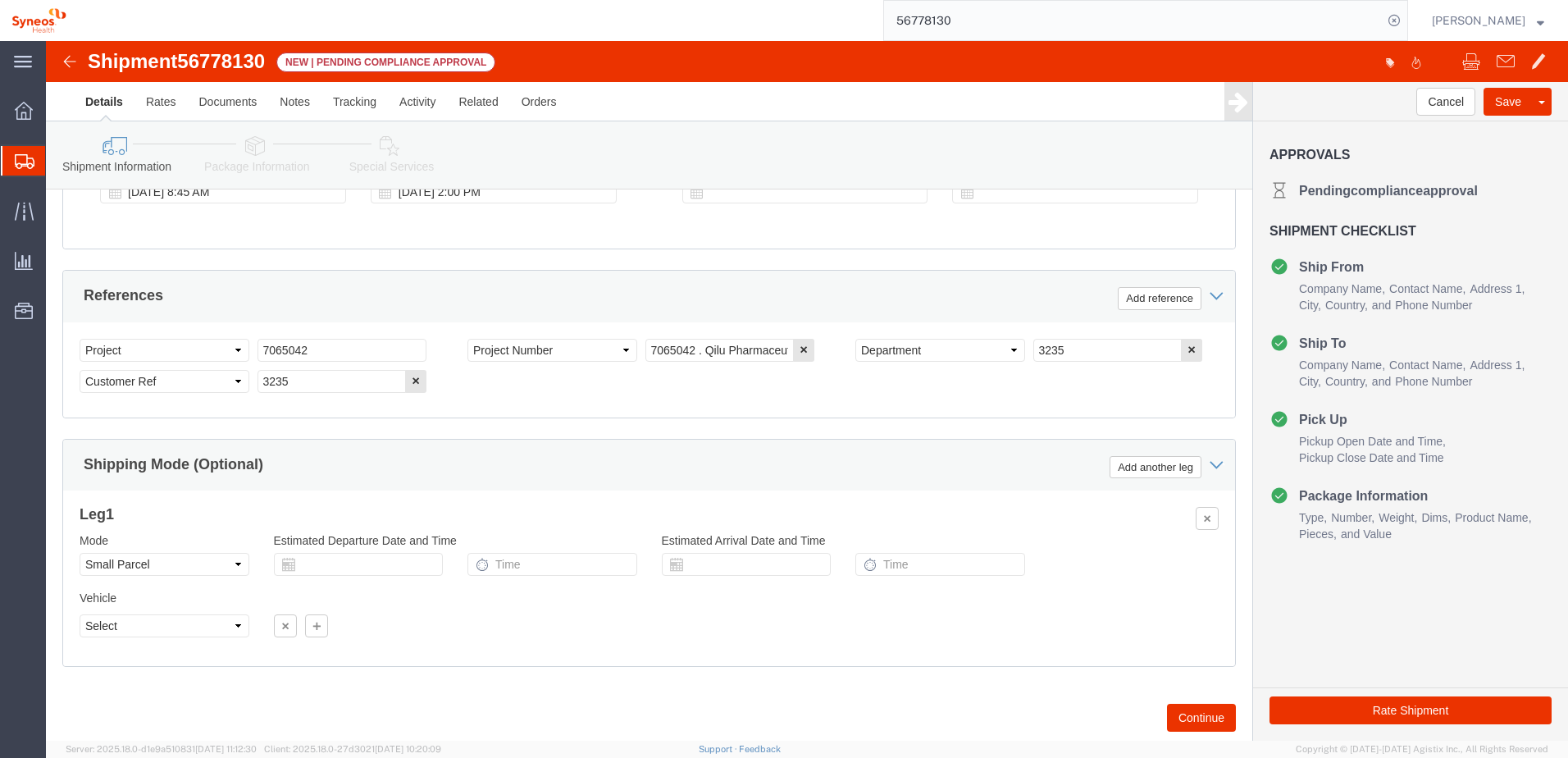
scroll to position [742, 0]
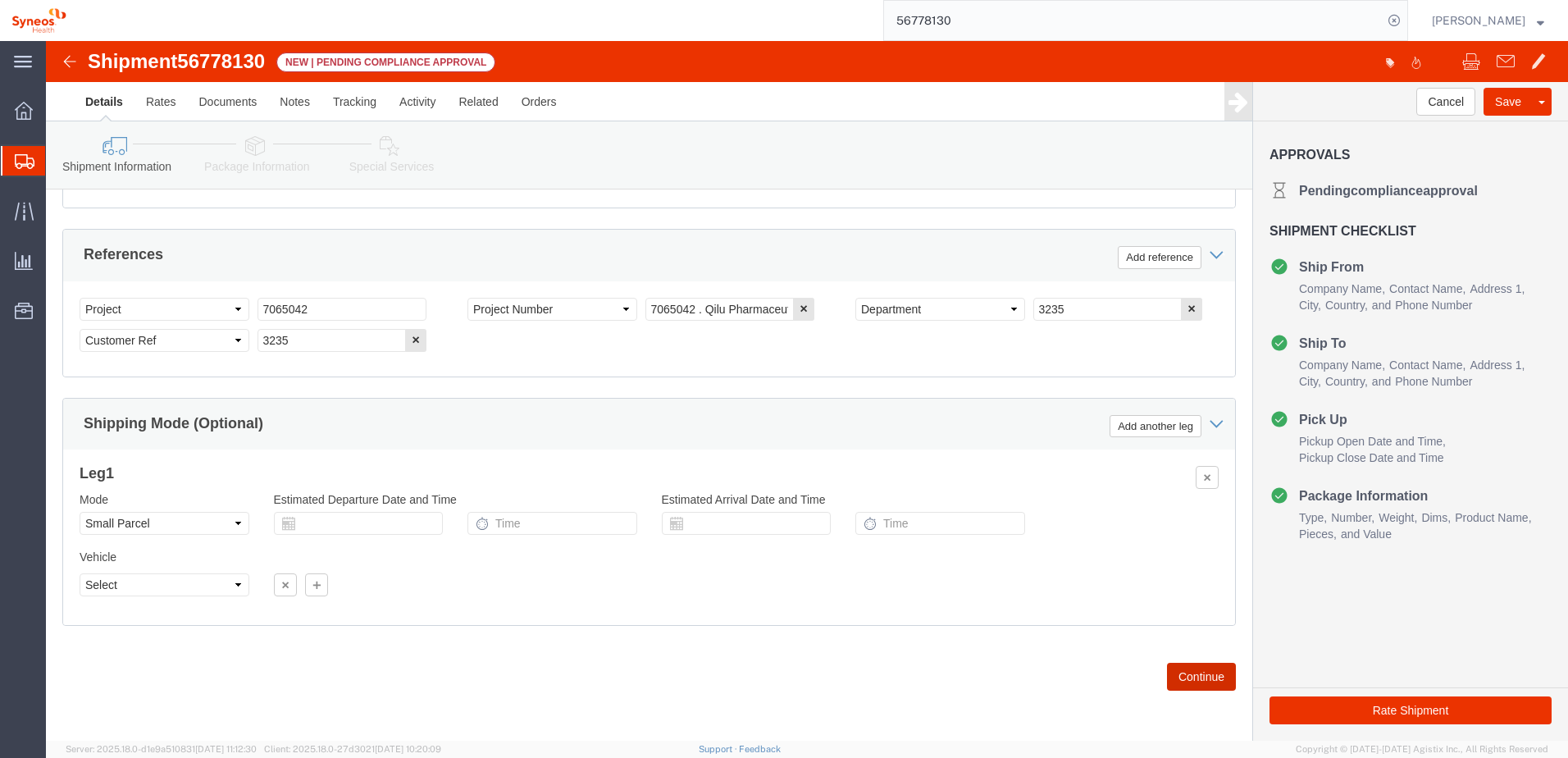
click button "Continue"
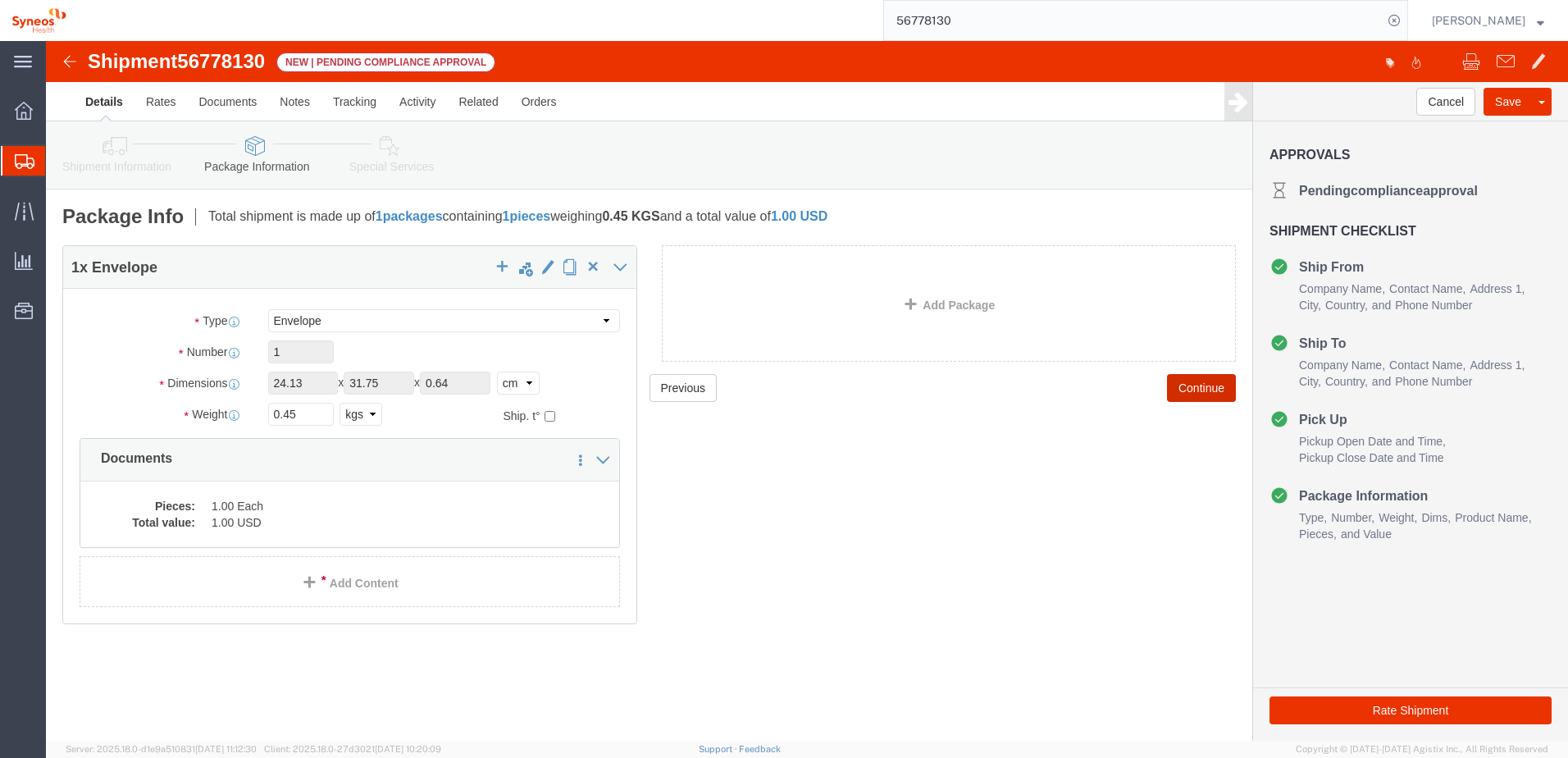
scroll to position [0, 0]
click button "Continue"
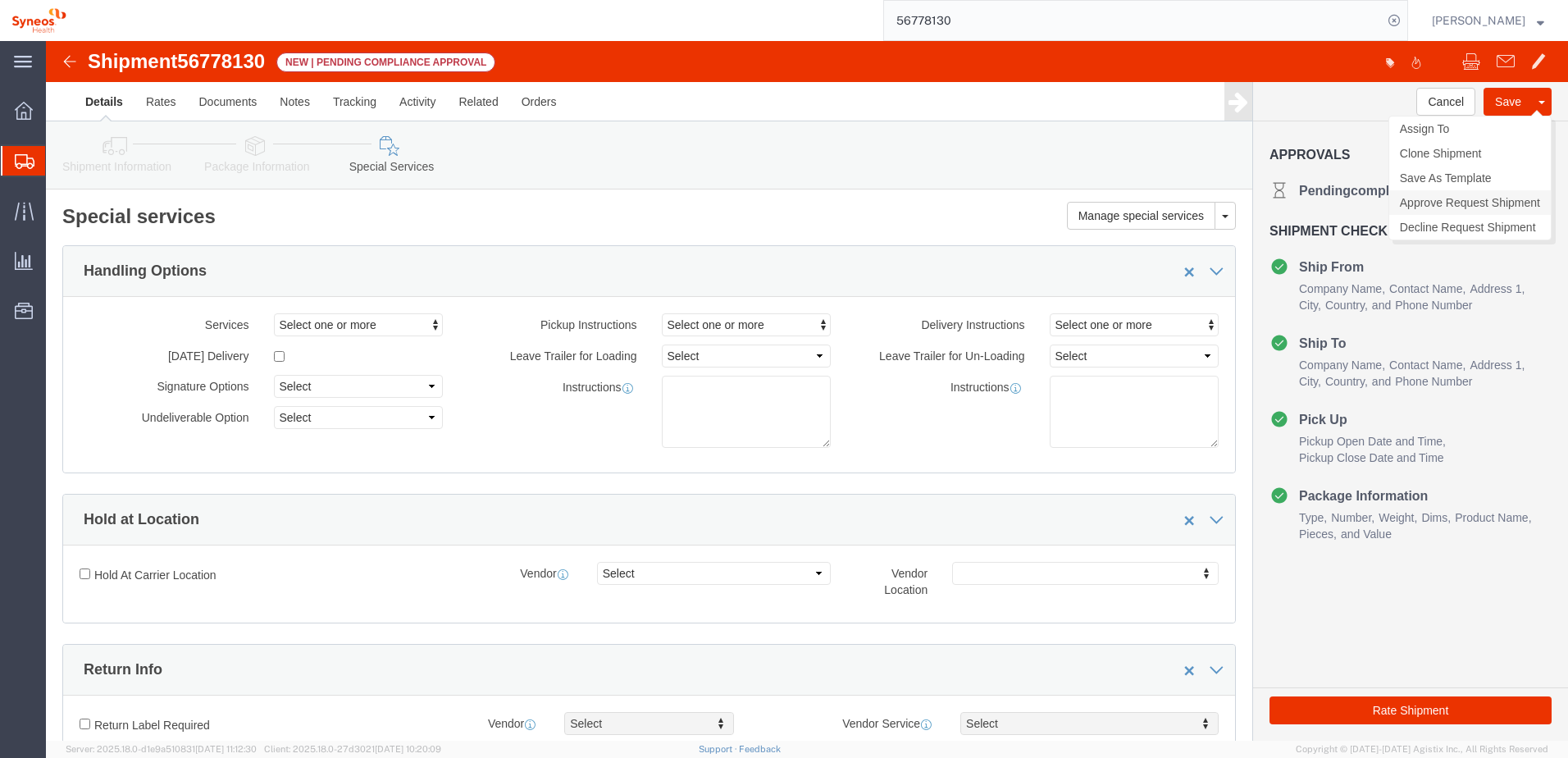
click link "Approve Request Shipment"
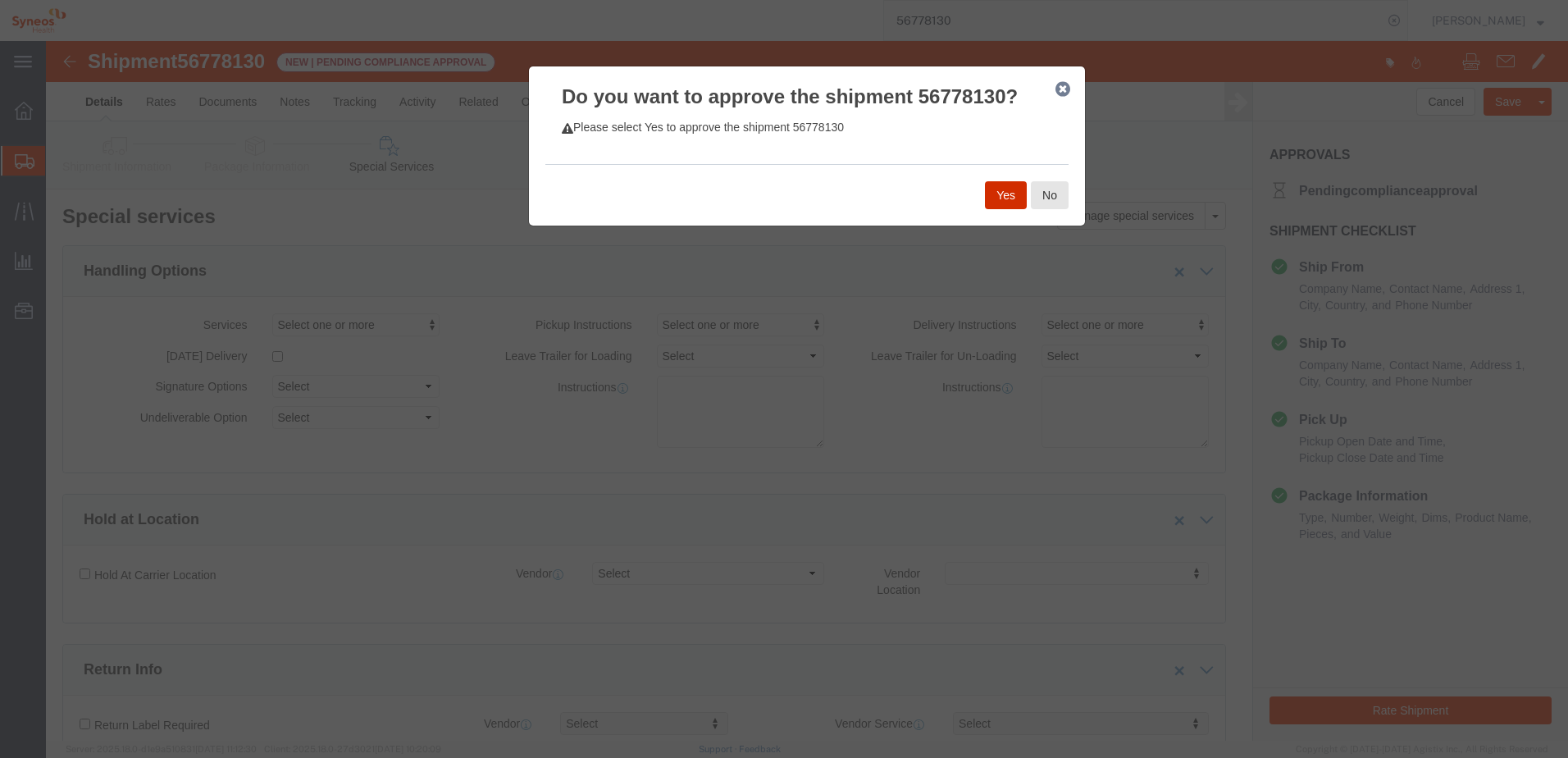
click button "Yes"
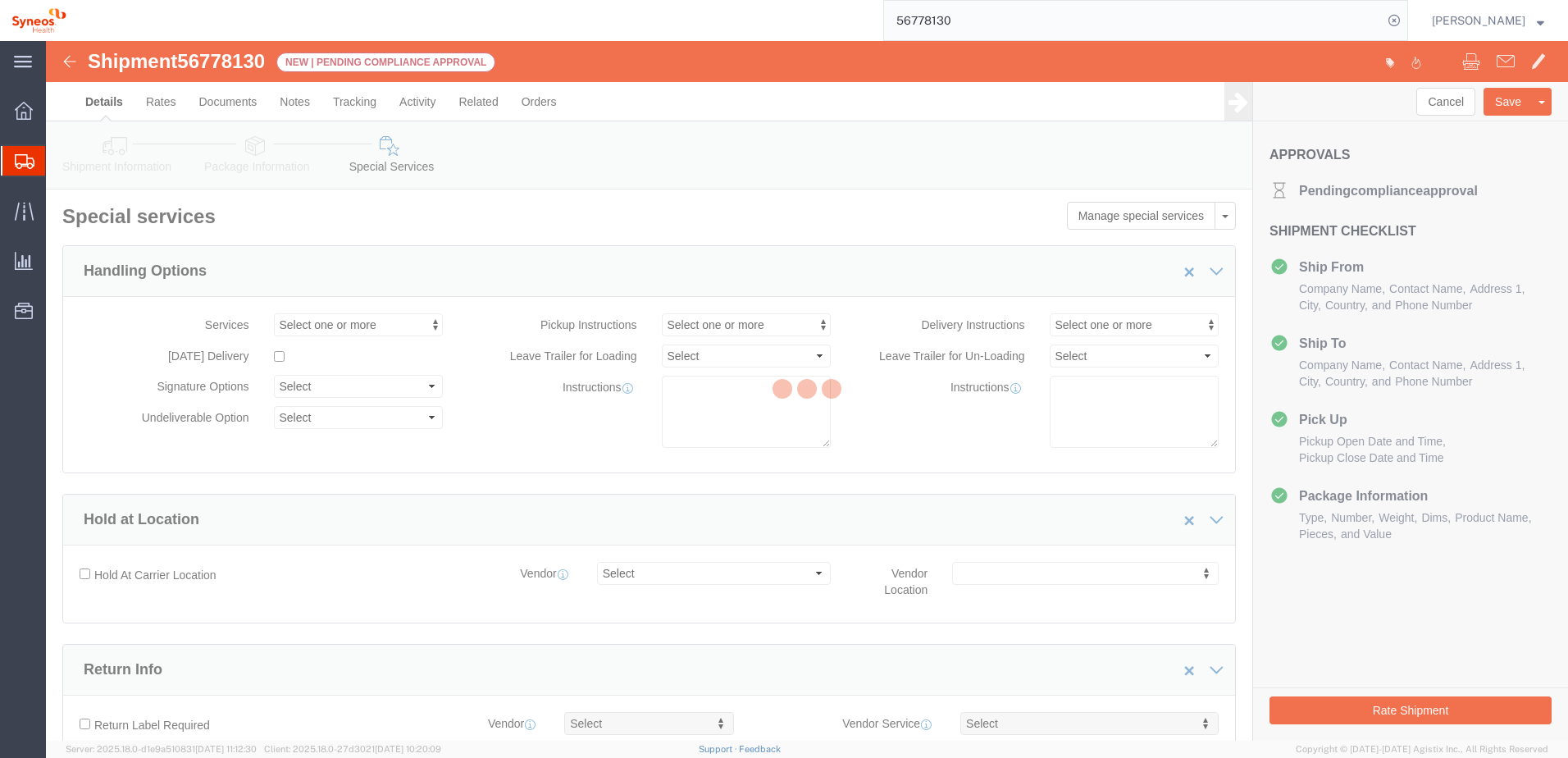
select select "66391"
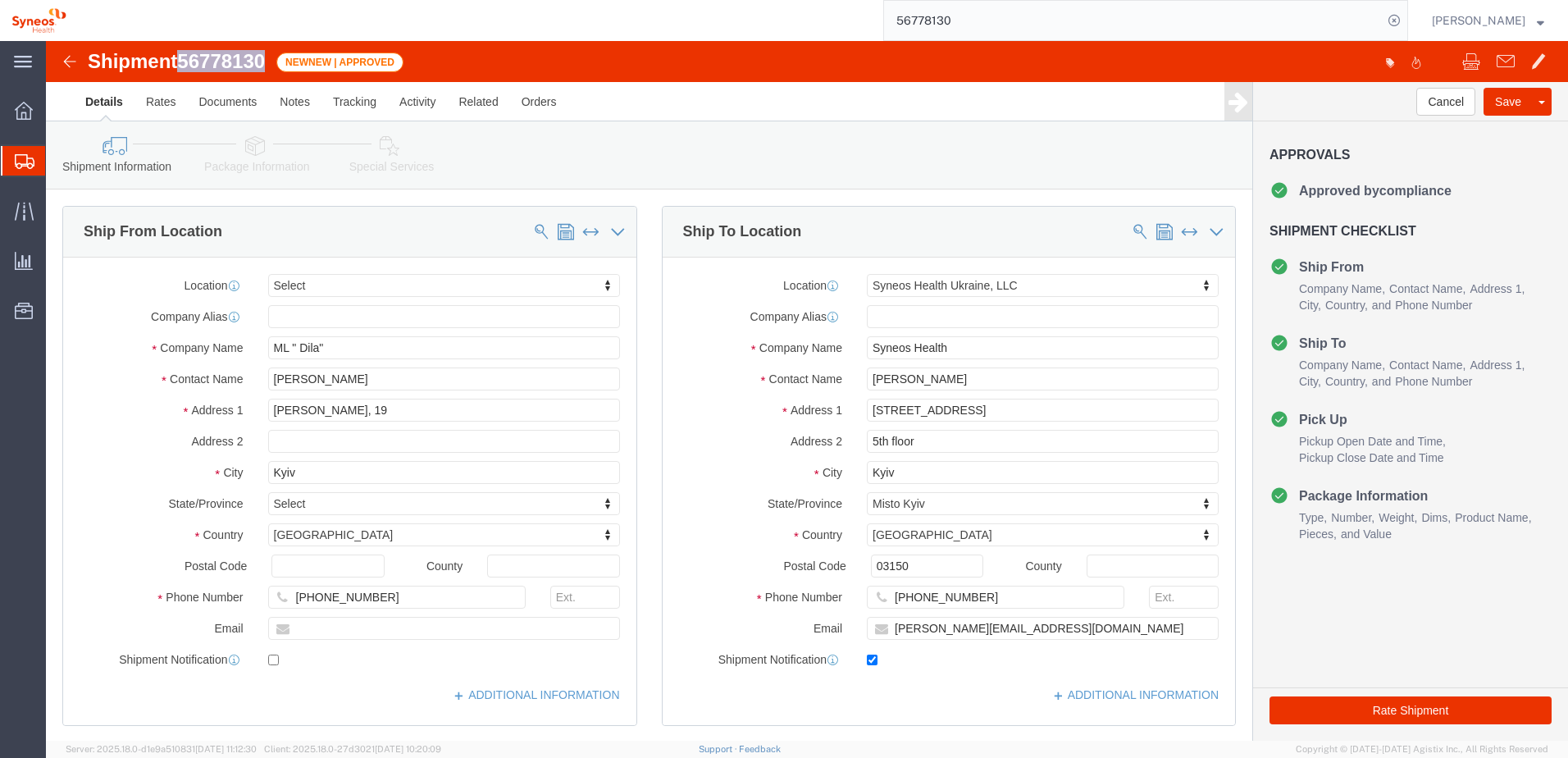
drag, startPoint x: 139, startPoint y: 20, endPoint x: 225, endPoint y: 21, distance: 86.0
click div "Shipment 56778130 NewNew | Approved"
copy span "56778130"
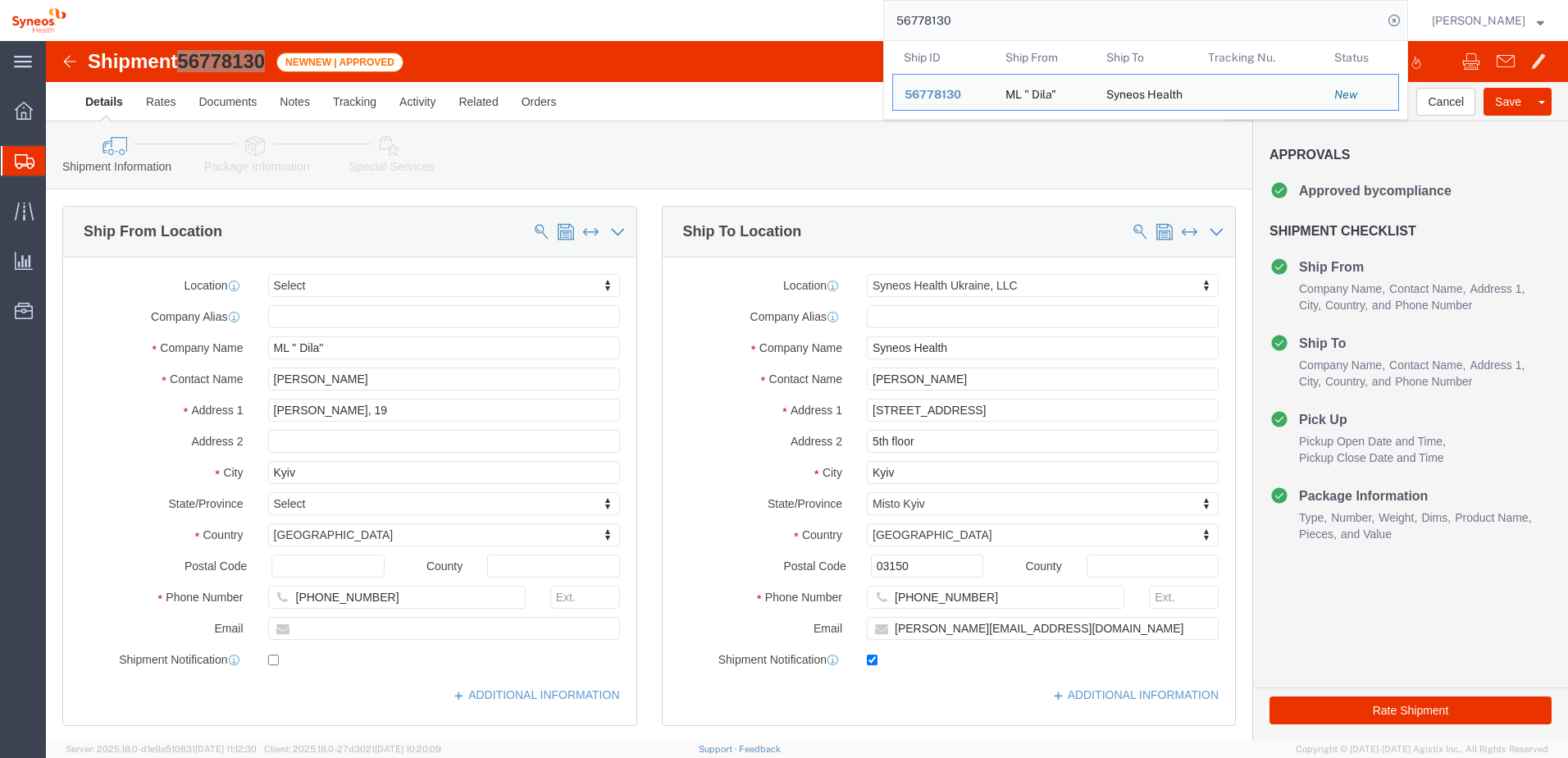
drag, startPoint x: 1010, startPoint y: 24, endPoint x: 878, endPoint y: 18, distance: 132.1
click at [878, 18] on div "56778130 Ship ID Ship From Ship To Tracking Nu. Status Ship ID 56778130 Ship Fr…" at bounding box center [743, 20] width 1330 height 41
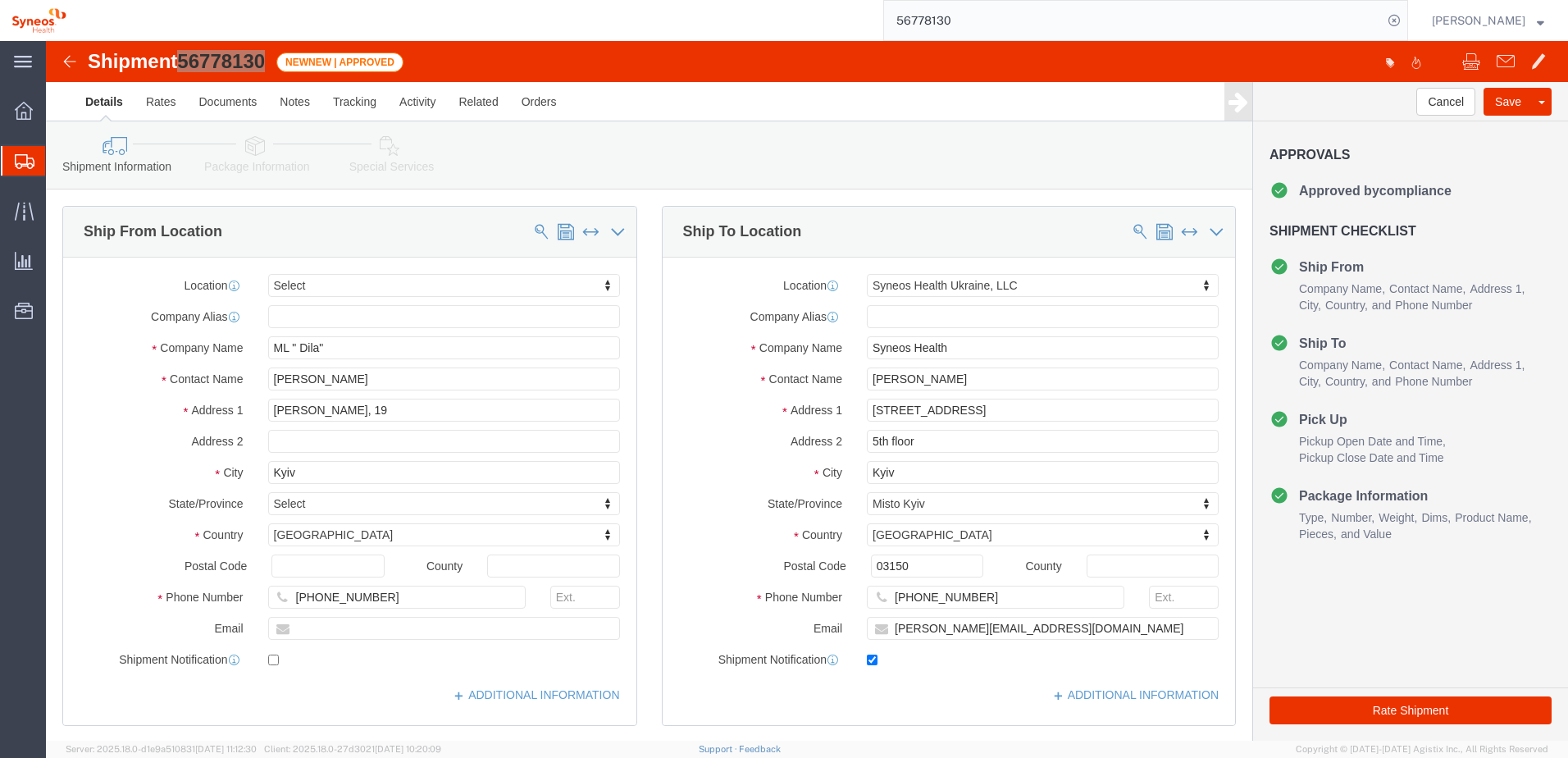
paste input "6178"
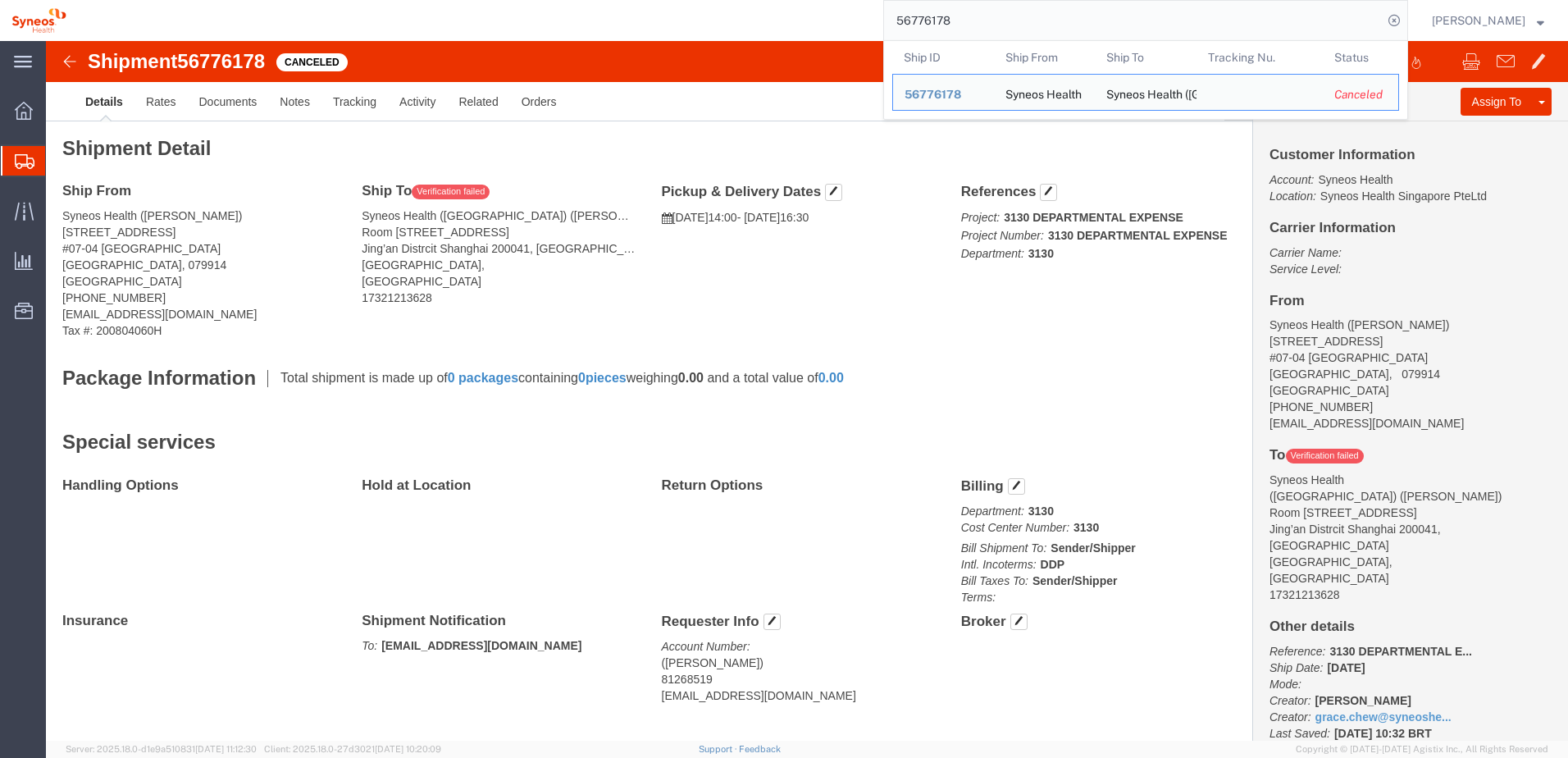
drag, startPoint x: 991, startPoint y: 17, endPoint x: 863, endPoint y: 26, distance: 128.3
click at [863, 26] on div "56776178 Ship ID Ship From Ship To Tracking Nu. Status Ship ID 56776178 Ship Fr…" at bounding box center [743, 20] width 1330 height 41
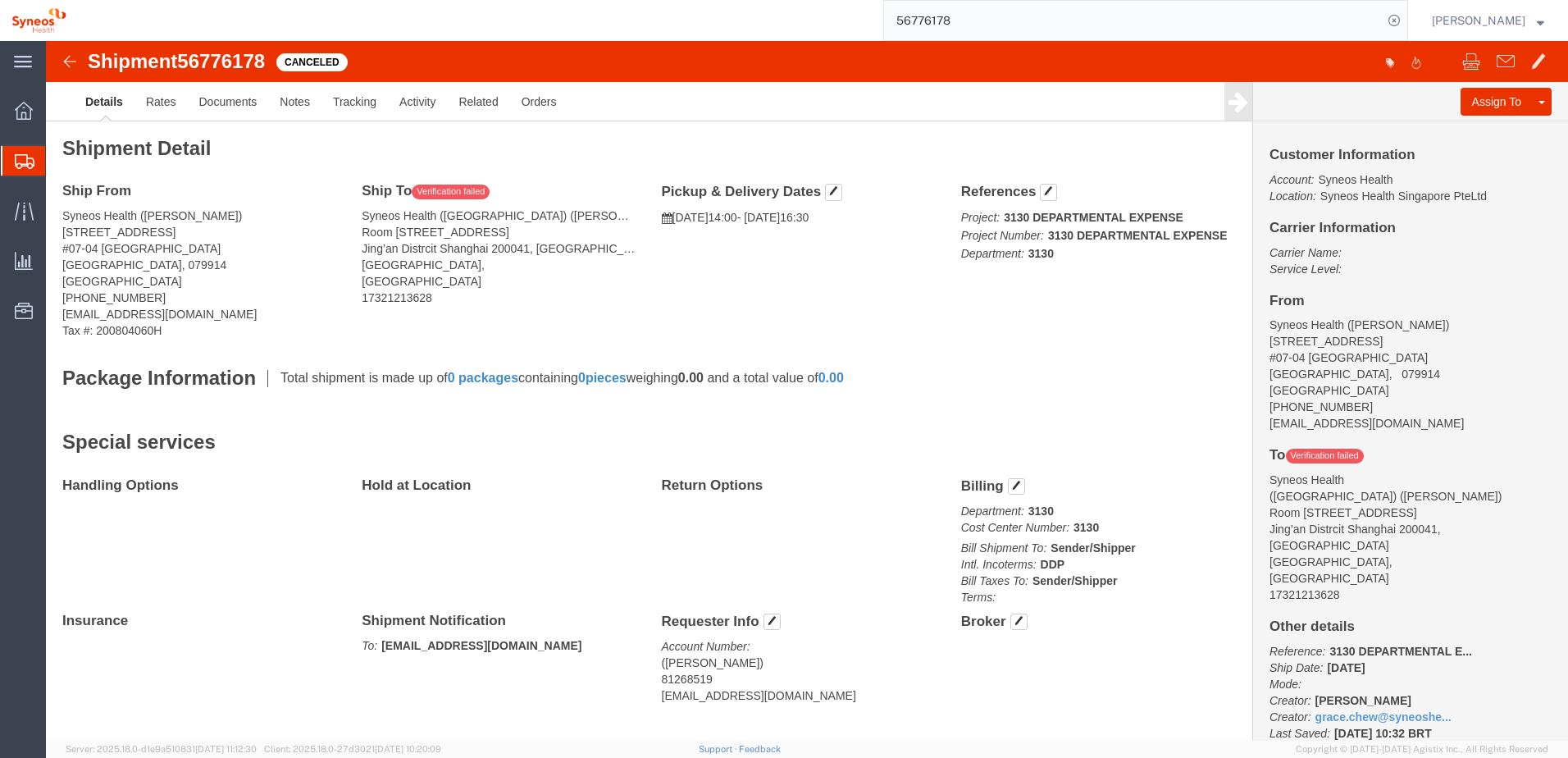
paste input "7310"
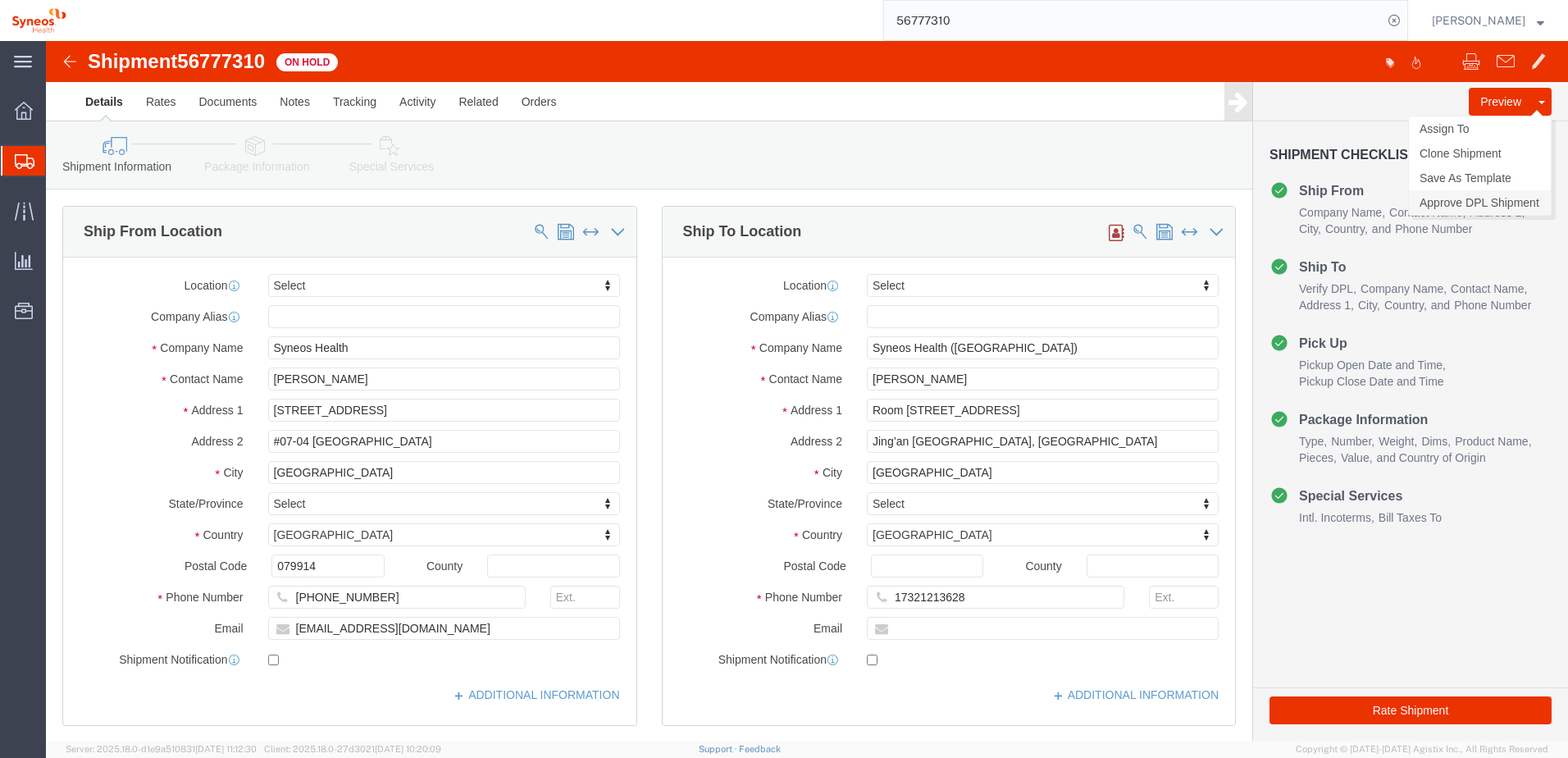
click link "Approve DPL Shipment"
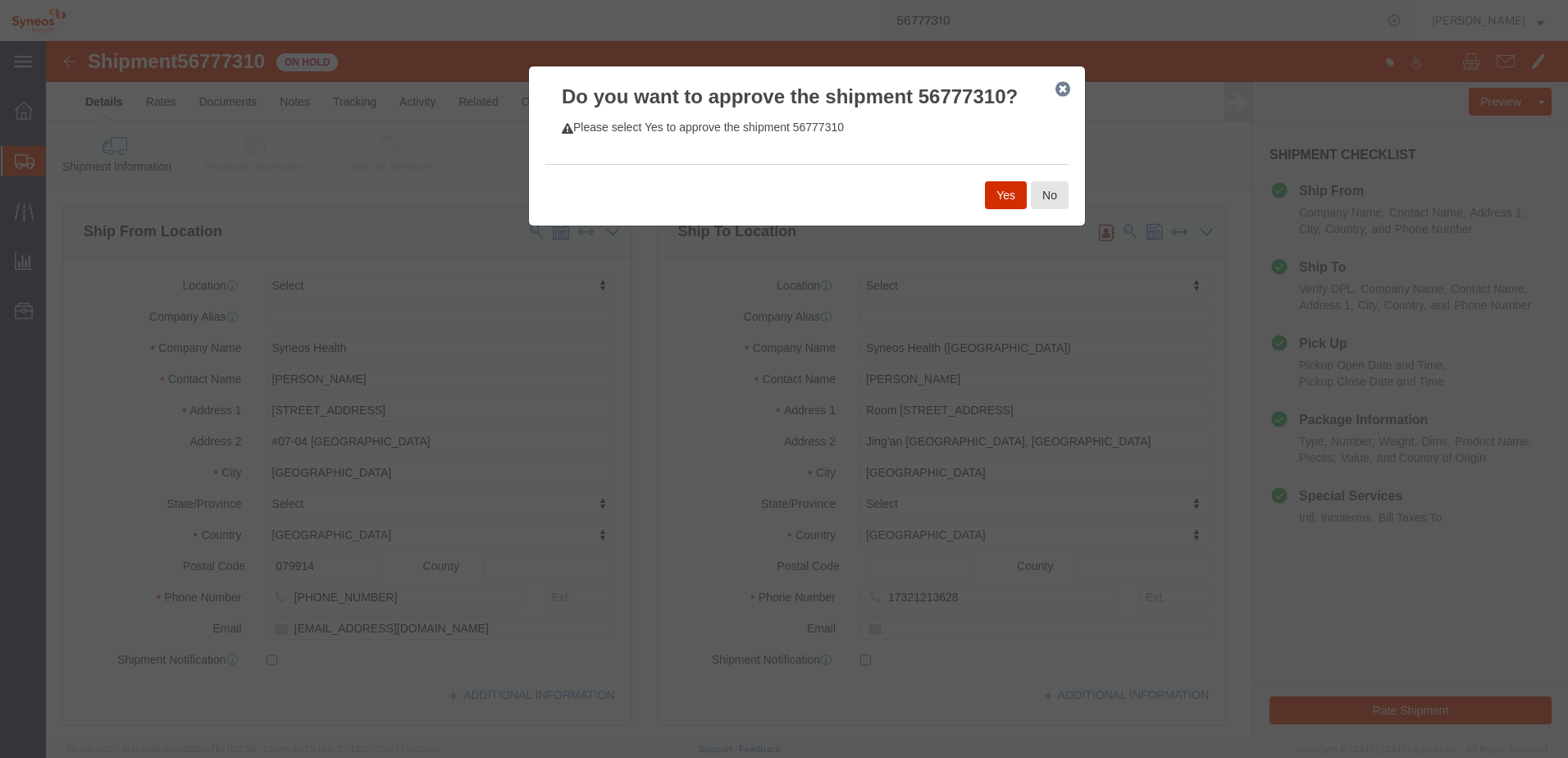
click button "Yes"
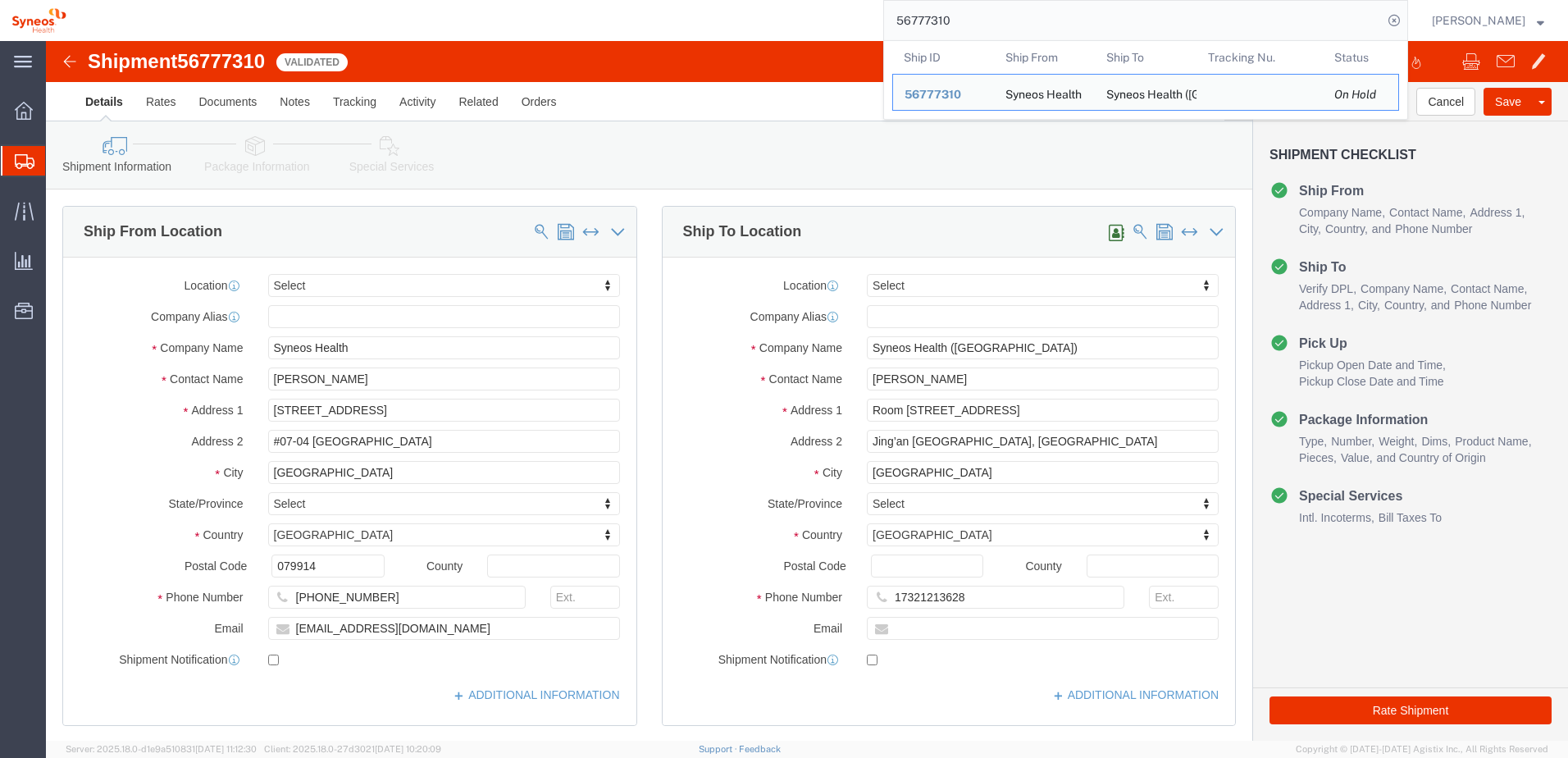
drag, startPoint x: 980, startPoint y: 19, endPoint x: 889, endPoint y: 26, distance: 91.3
click at [889, 26] on div "56777310 Ship ID Ship From Ship To Tracking Nu. Status Ship ID 56777310 Ship Fr…" at bounding box center [743, 20] width 1330 height 41
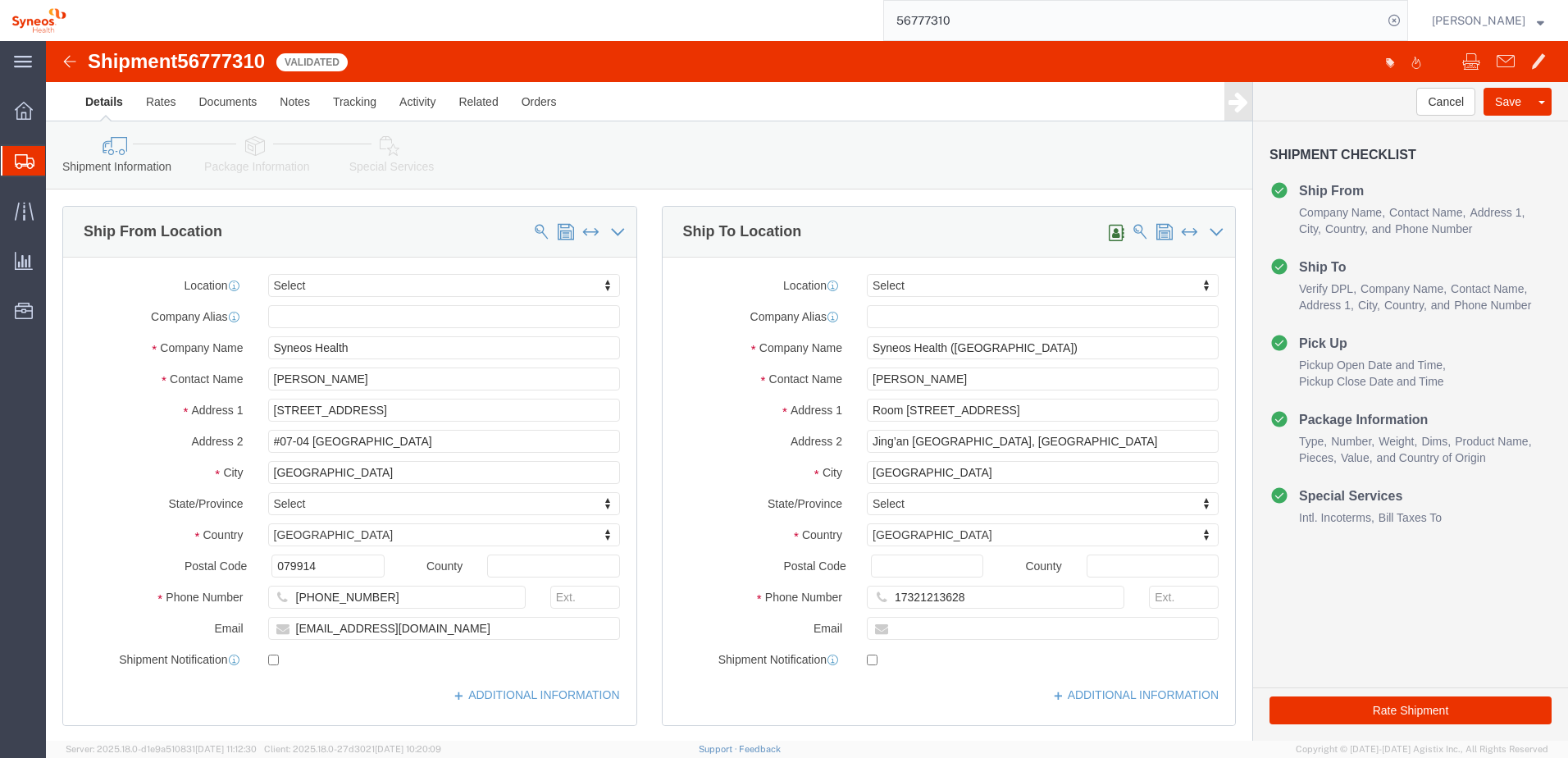
paste input "813"
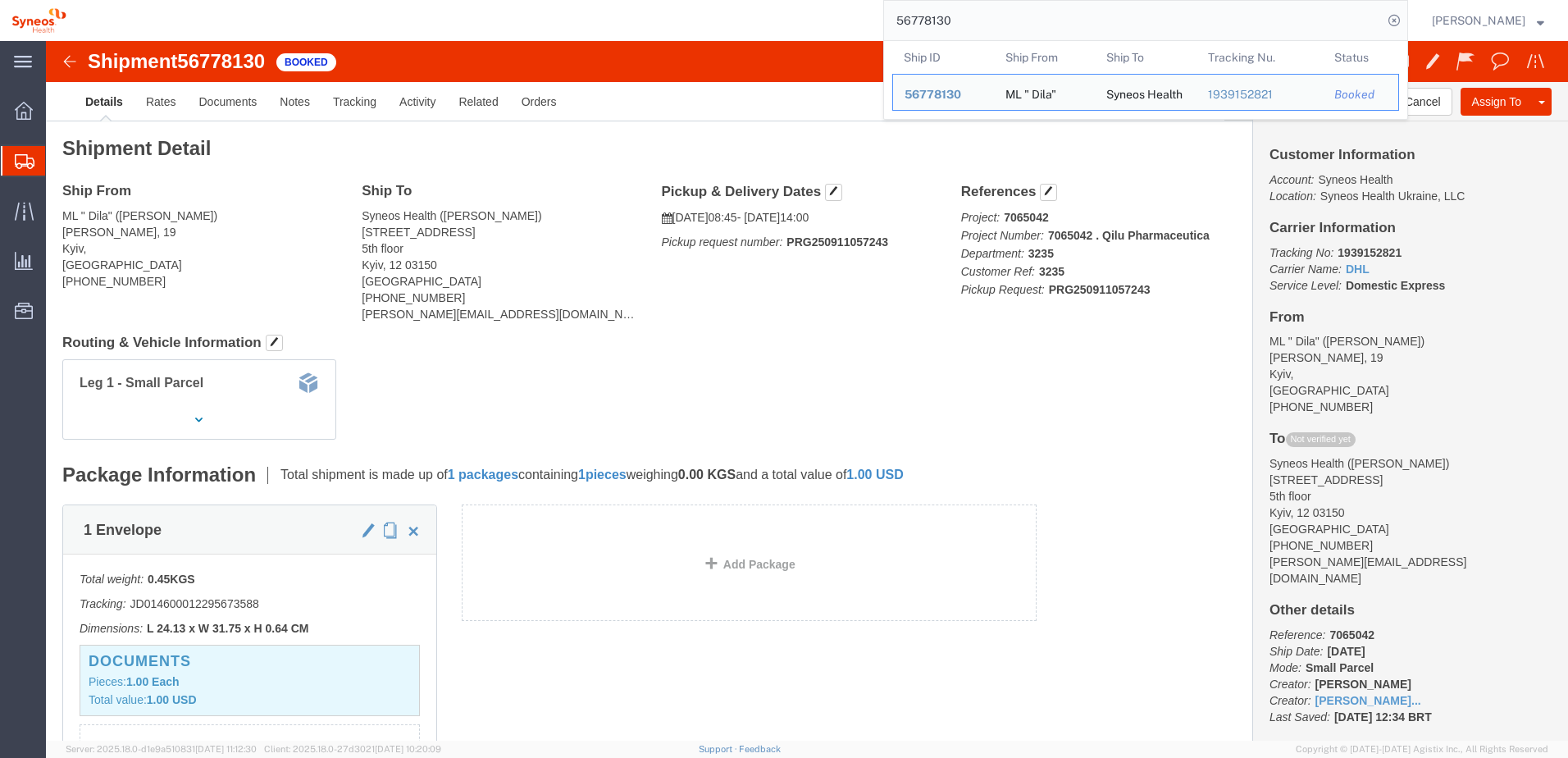
click div "Shipment Detail Ship From ML " Dila" ([PERSON_NAME]) [PERSON_NAME][STREET_ADDRE…"
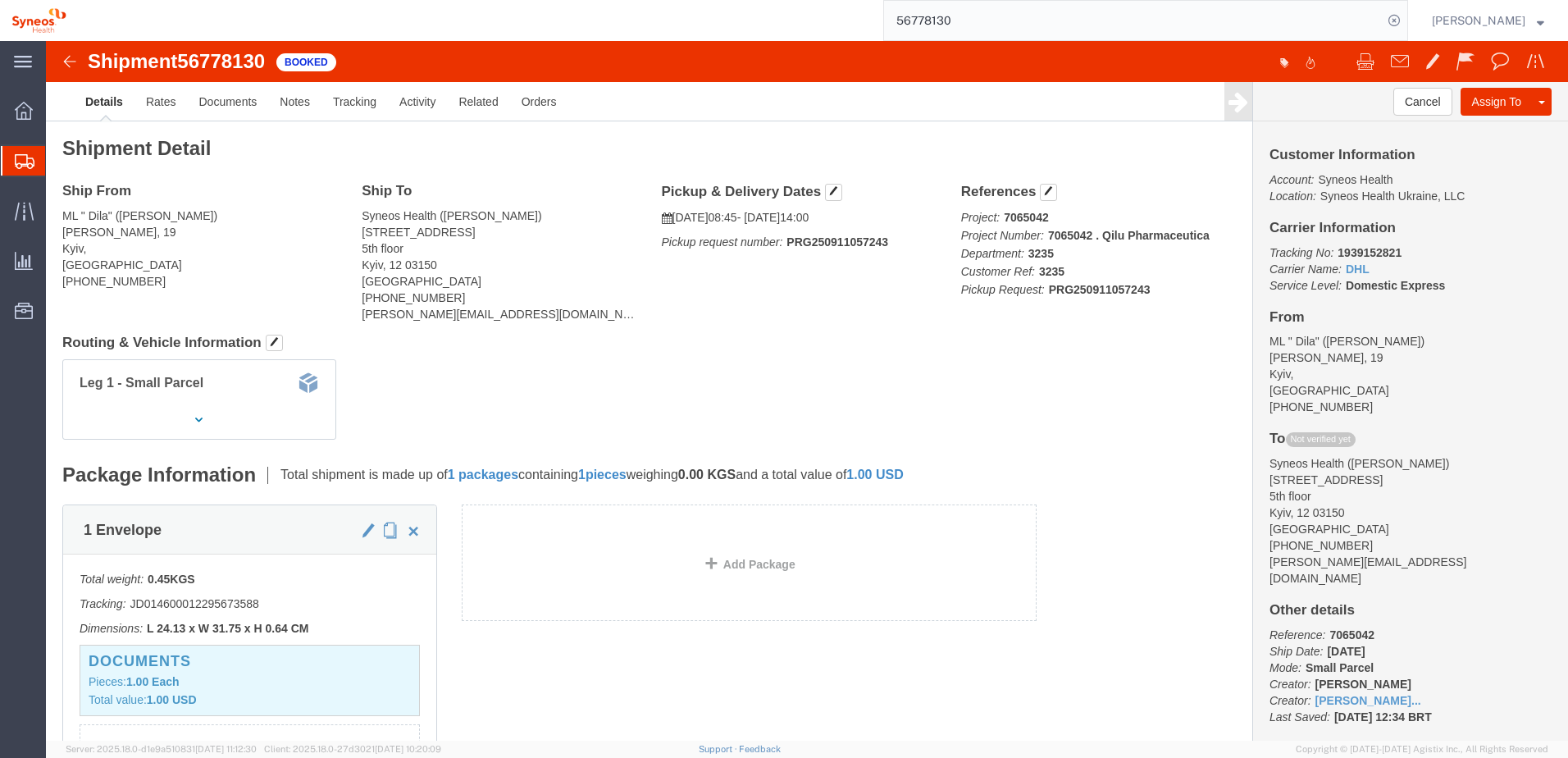
click at [998, 27] on input "56778130" at bounding box center [1133, 20] width 499 height 40
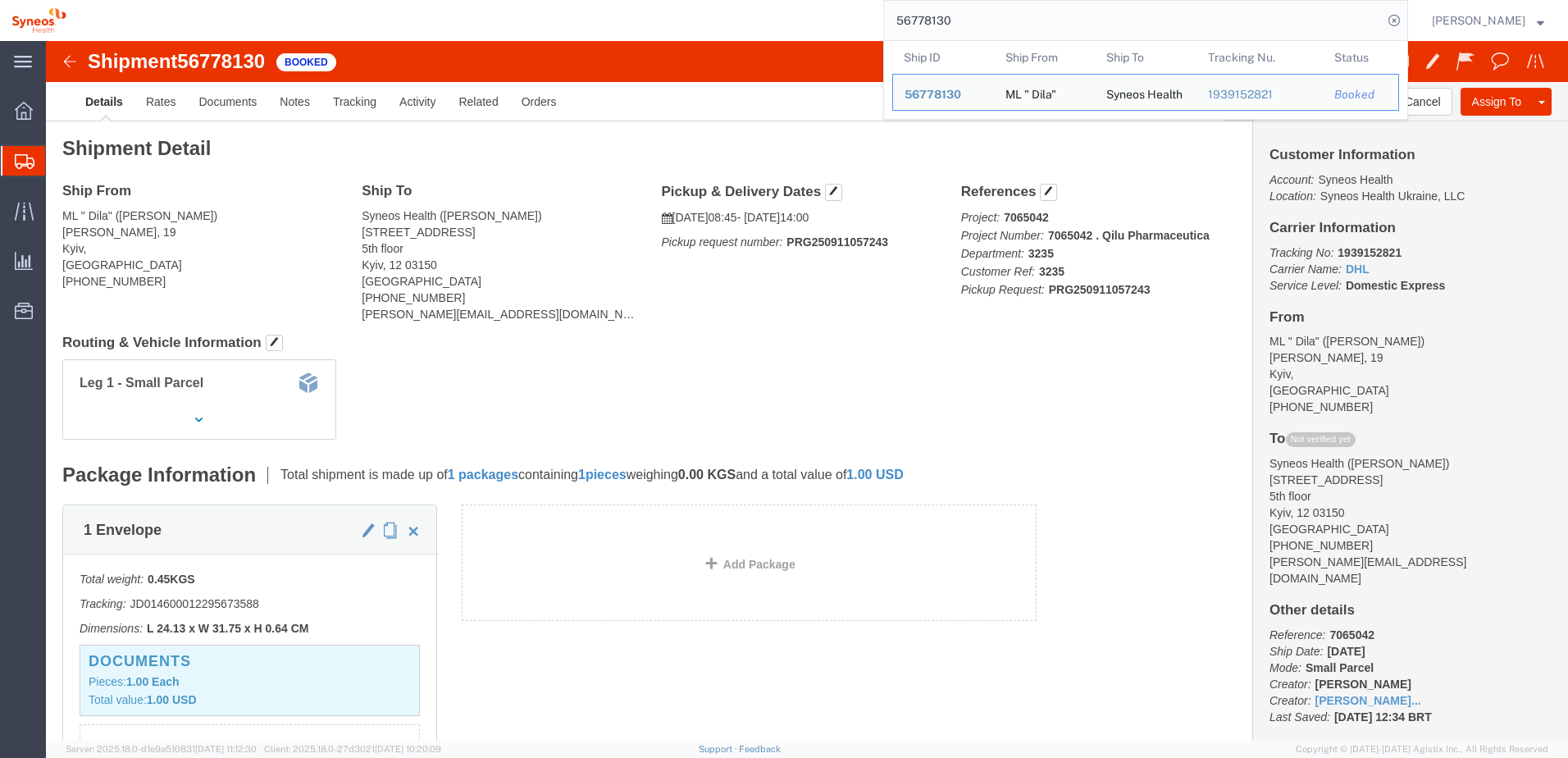
drag, startPoint x: 1005, startPoint y: 25, endPoint x: 853, endPoint y: 33, distance: 152.2
click at [856, 29] on div "56778130 Ship ID Ship From Ship To Tracking Nu. Status Ship ID 56778130 Ship Fr…" at bounding box center [743, 20] width 1330 height 41
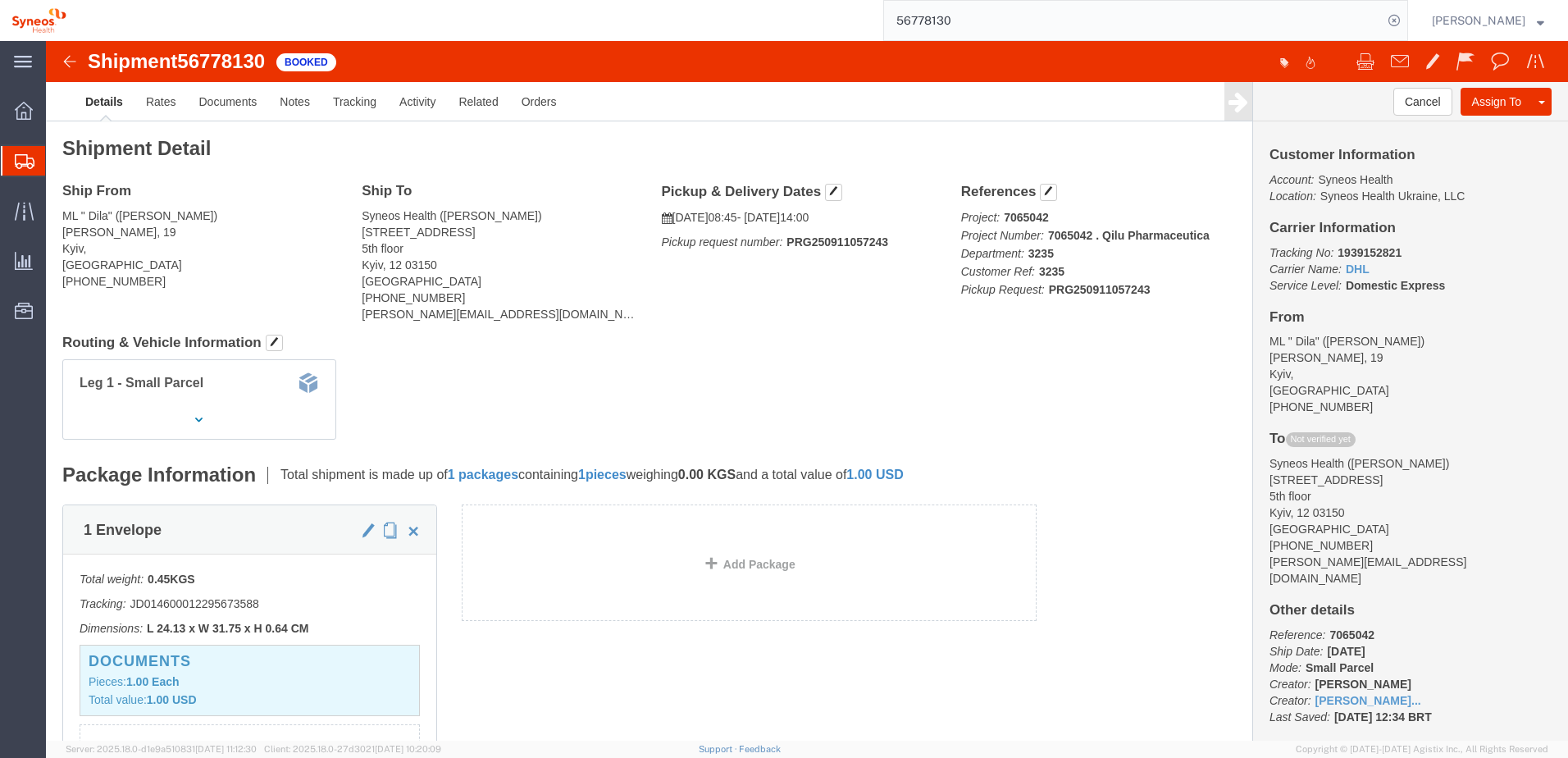
paste input "8"
type input "56778180"
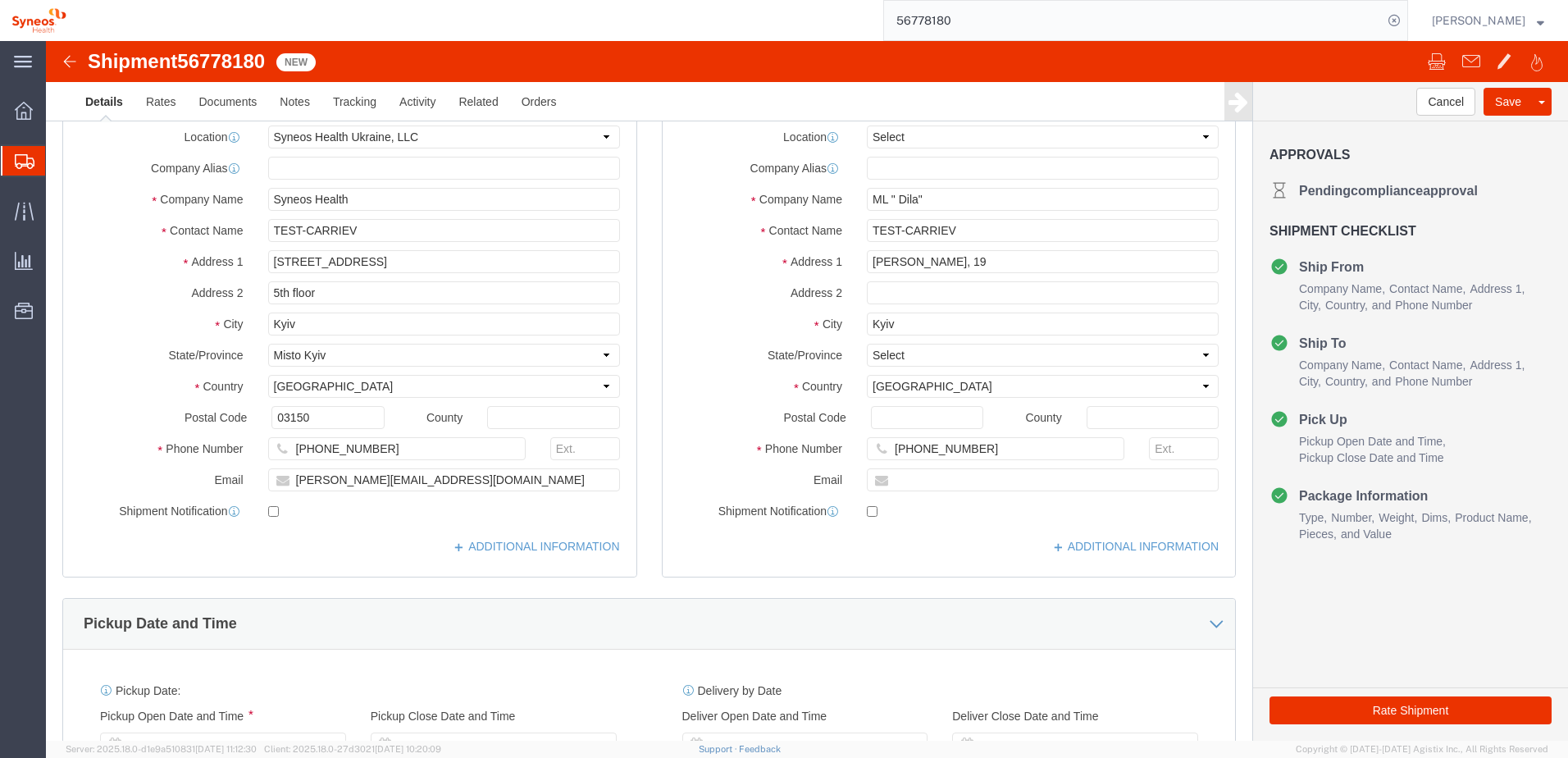
select select "66391"
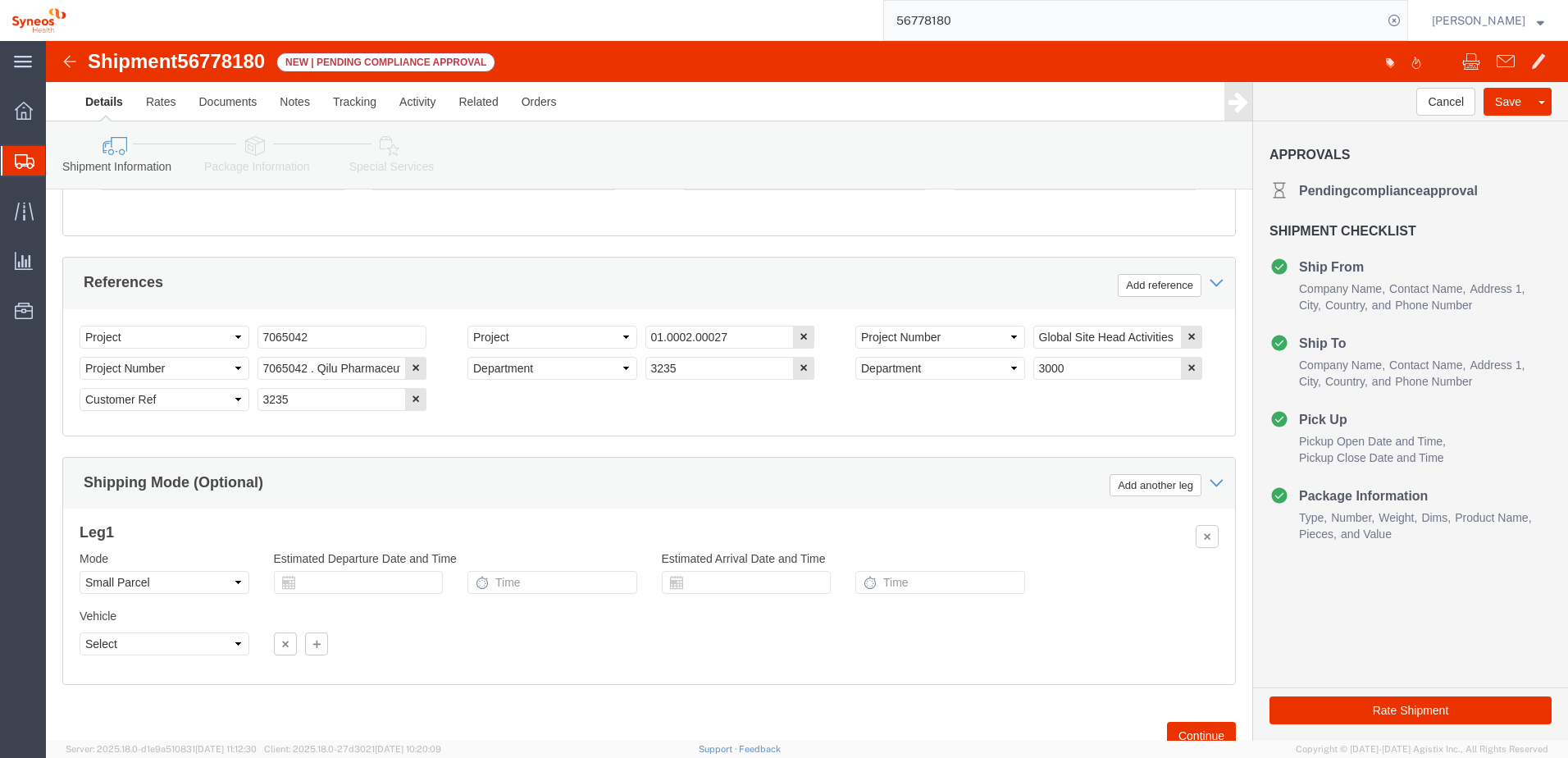
scroll to position [773, 0]
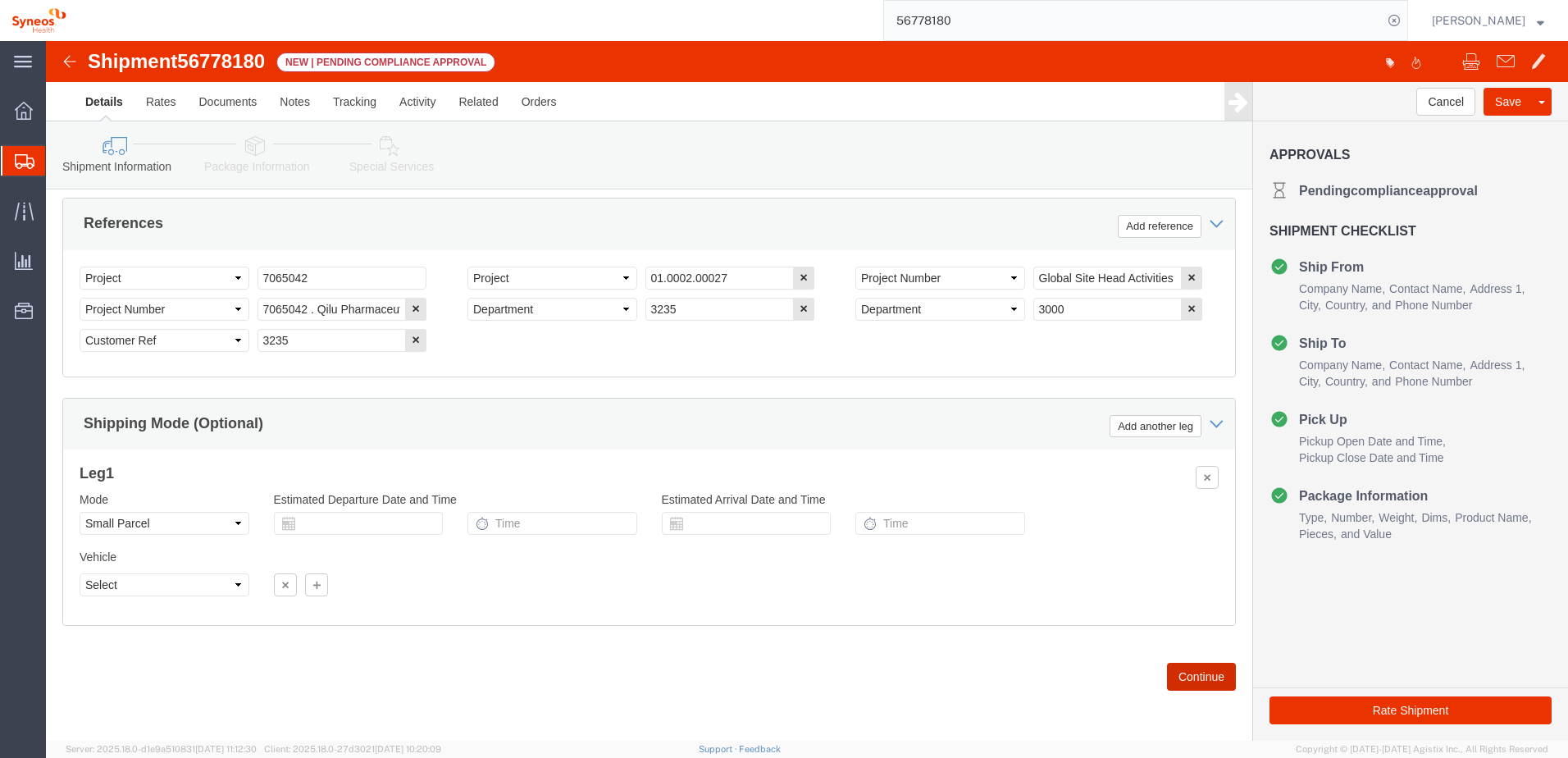
click button "Continue"
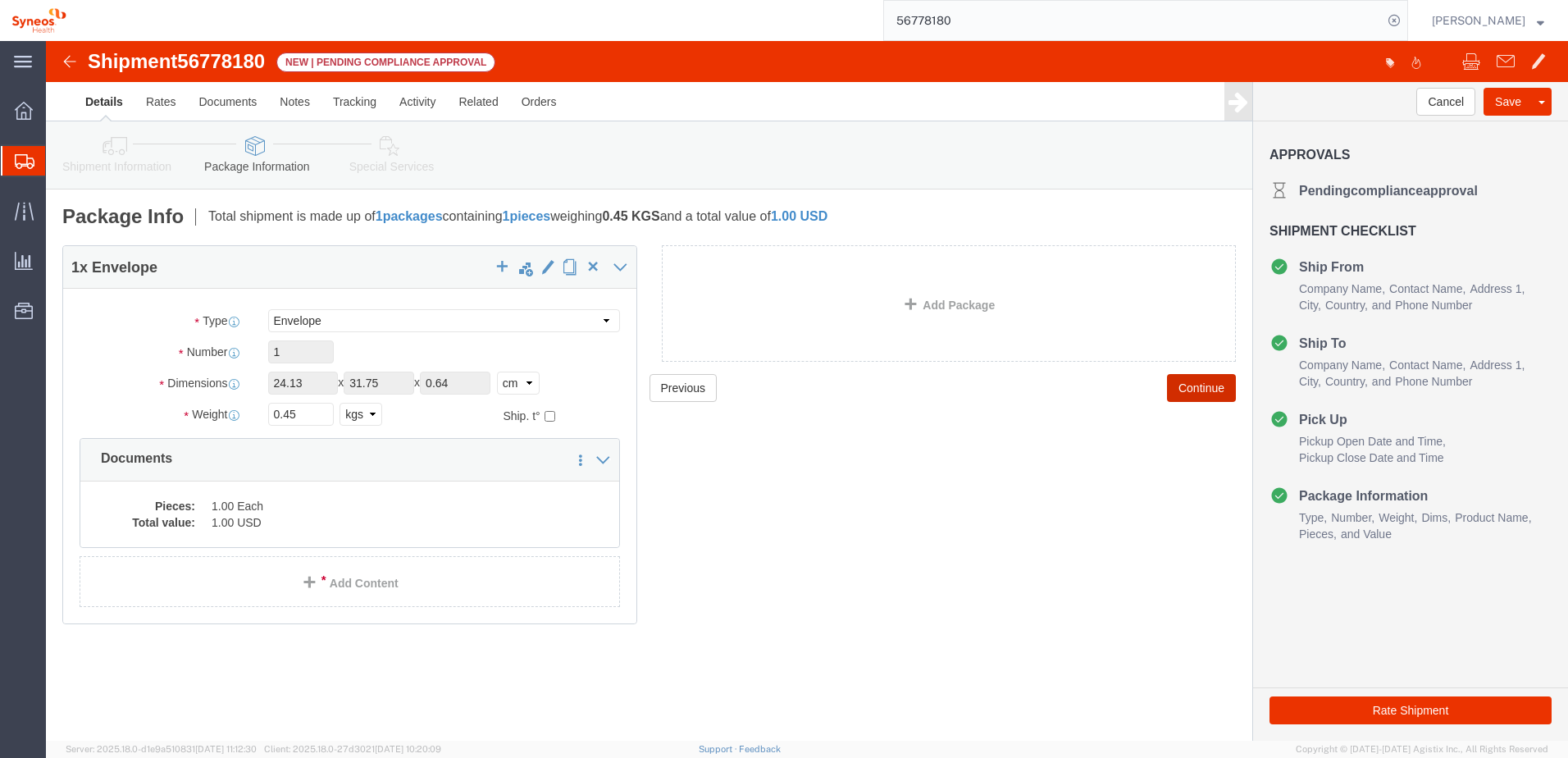
click button "Continue"
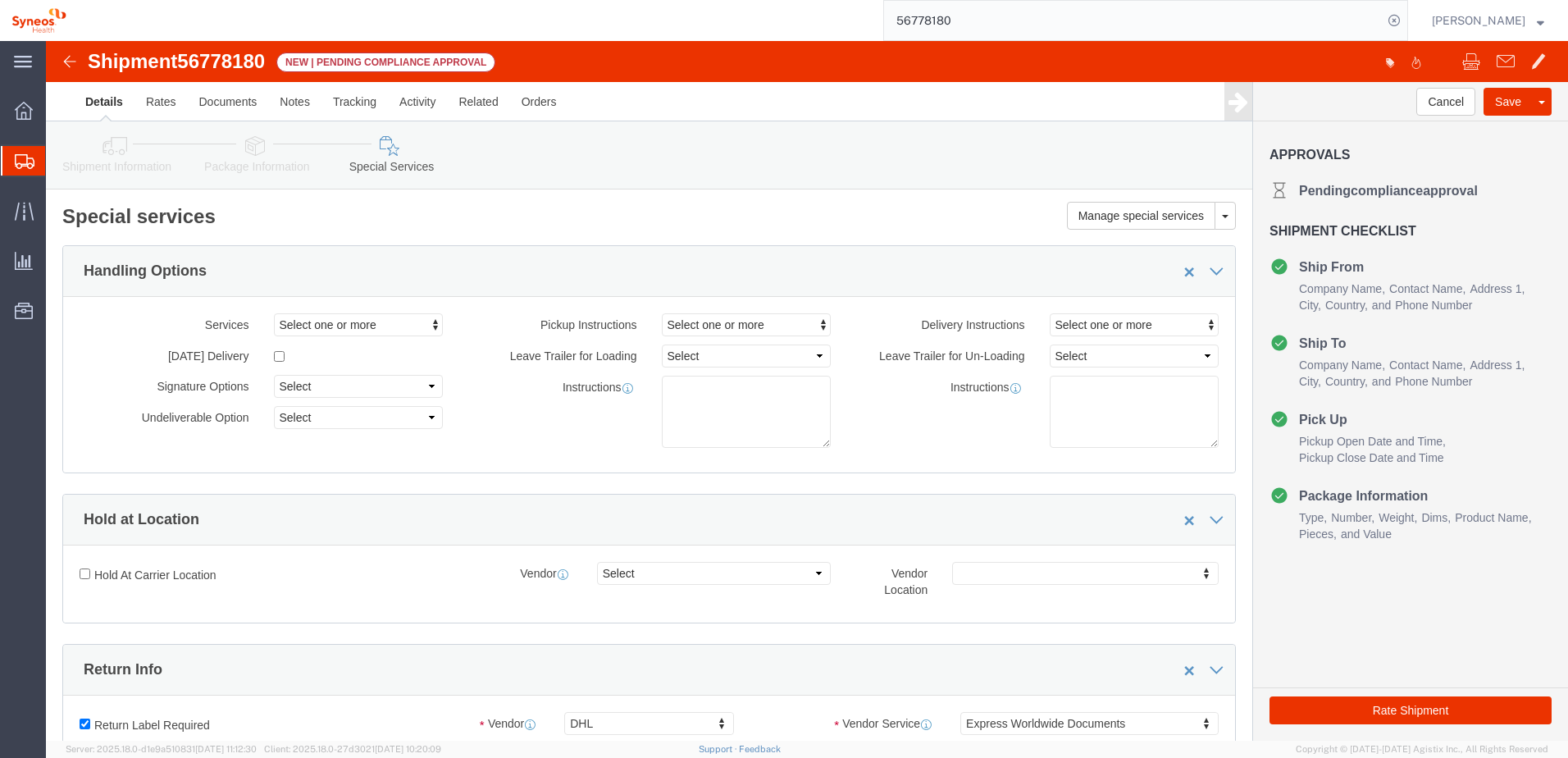
click link "Shipment Information"
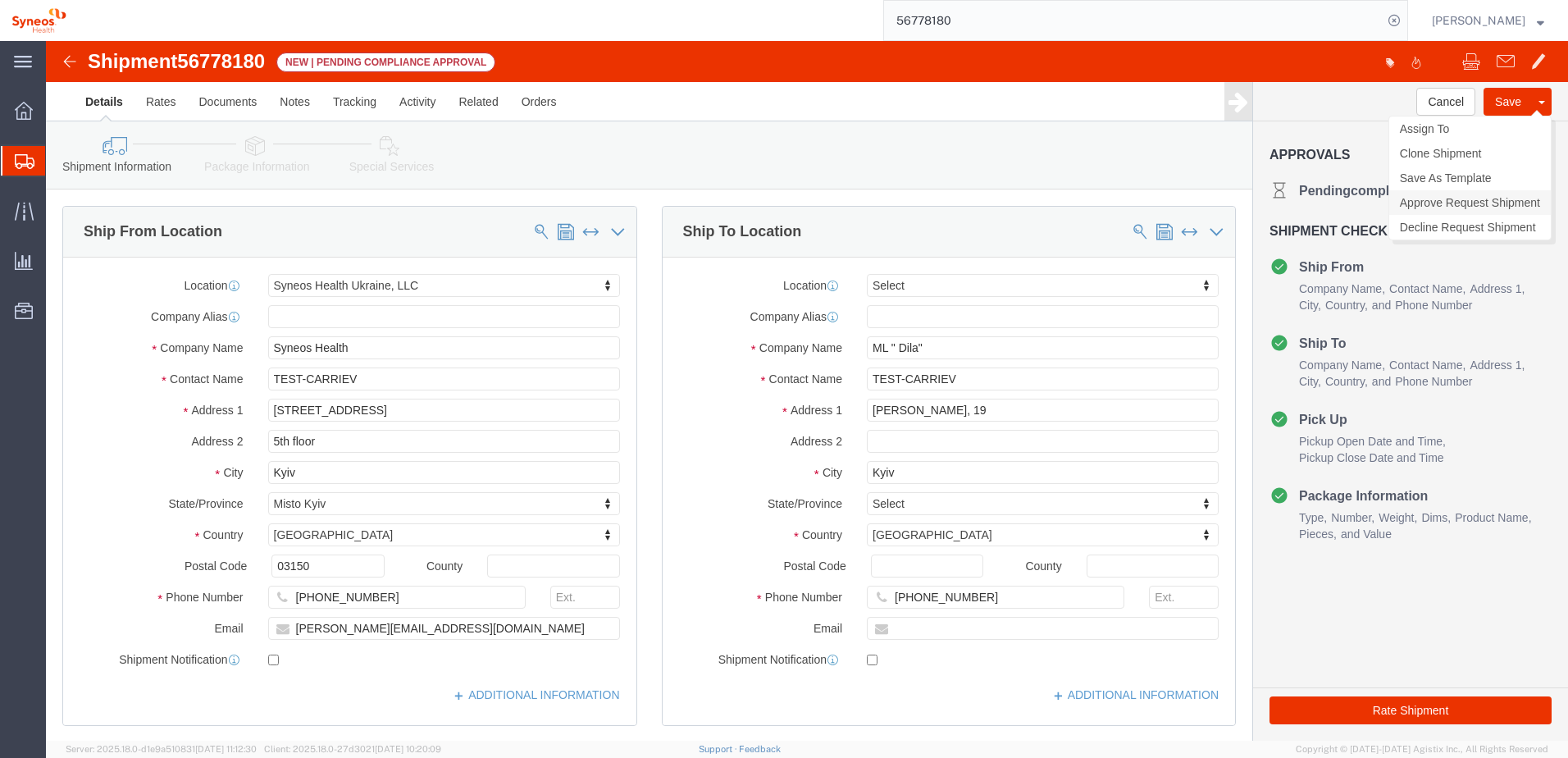
click link "Approve Request Shipment"
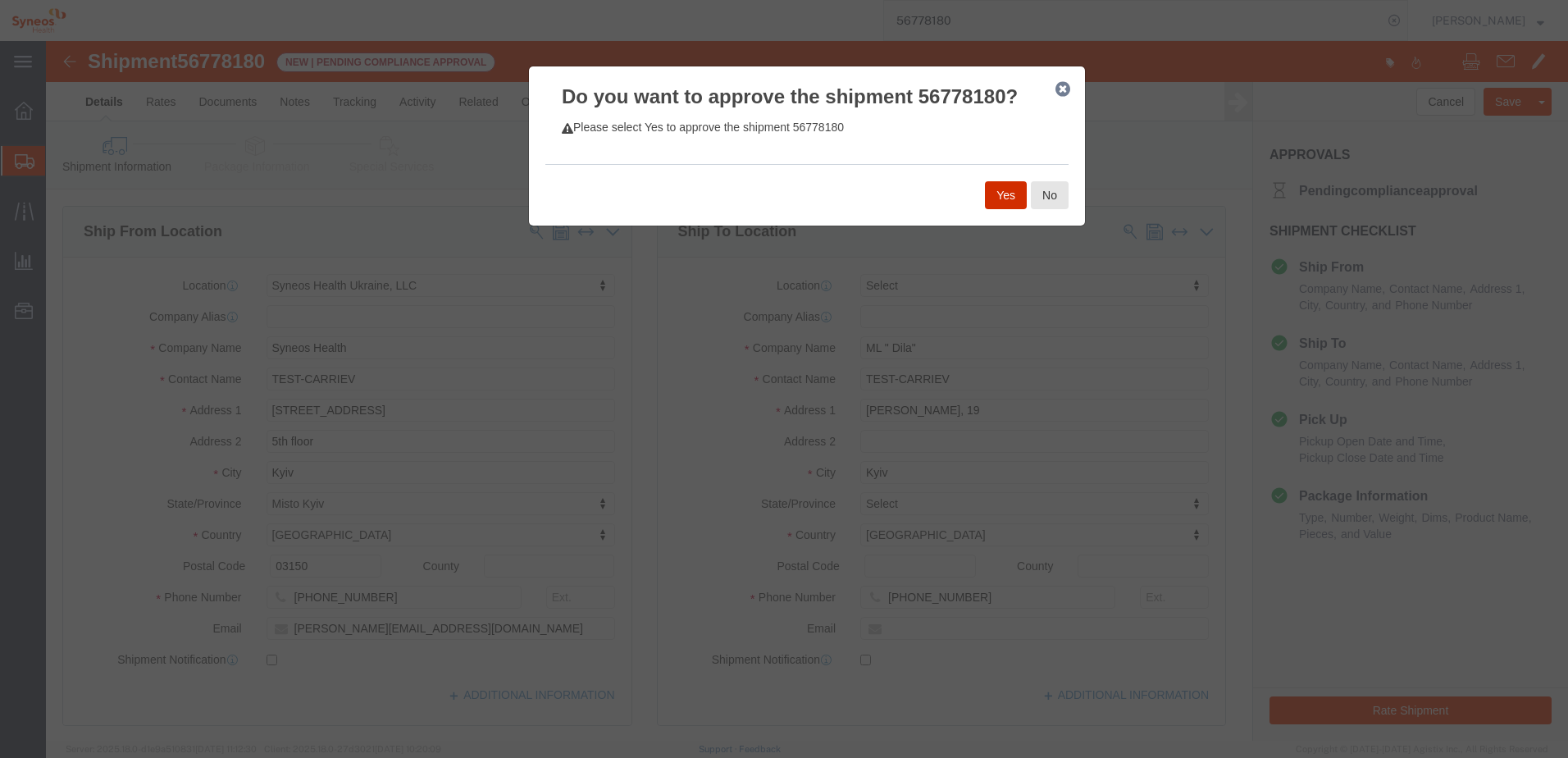
click button "Yes"
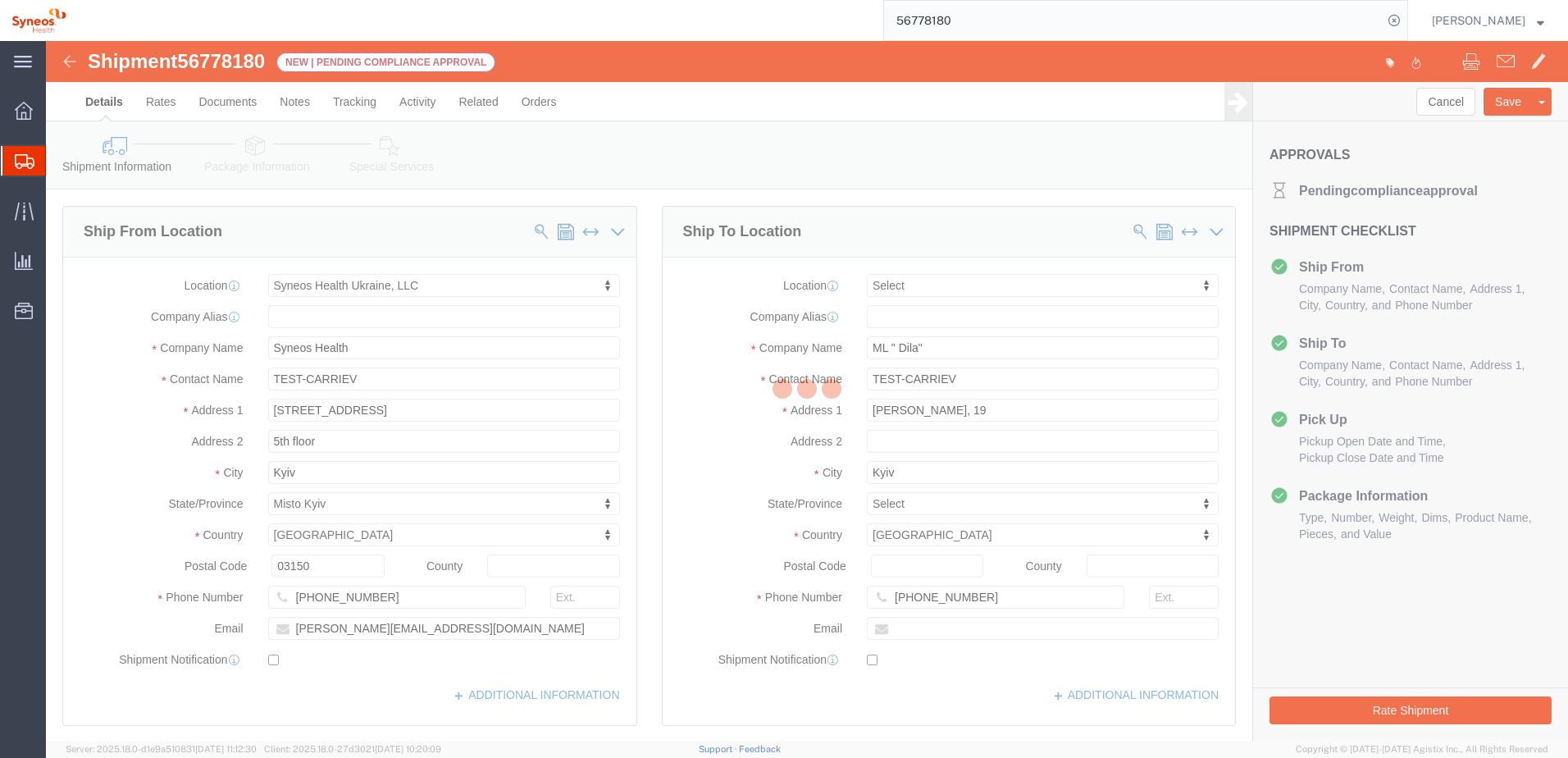
select select "66391"
